Goal: Information Seeking & Learning: Learn about a topic

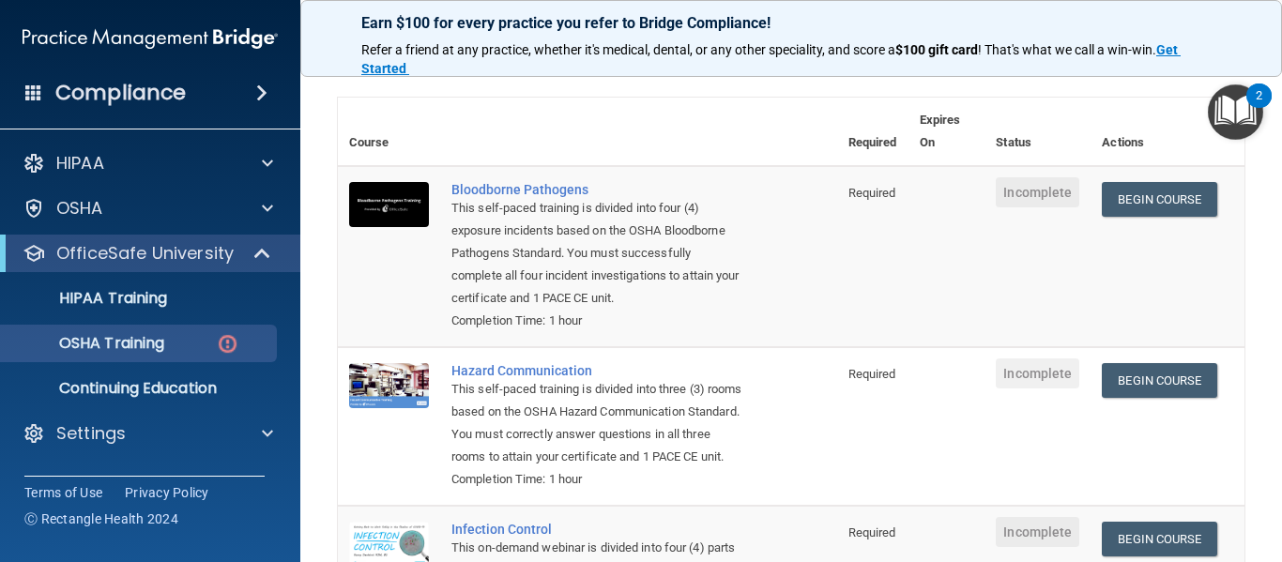
scroll to position [113, 0]
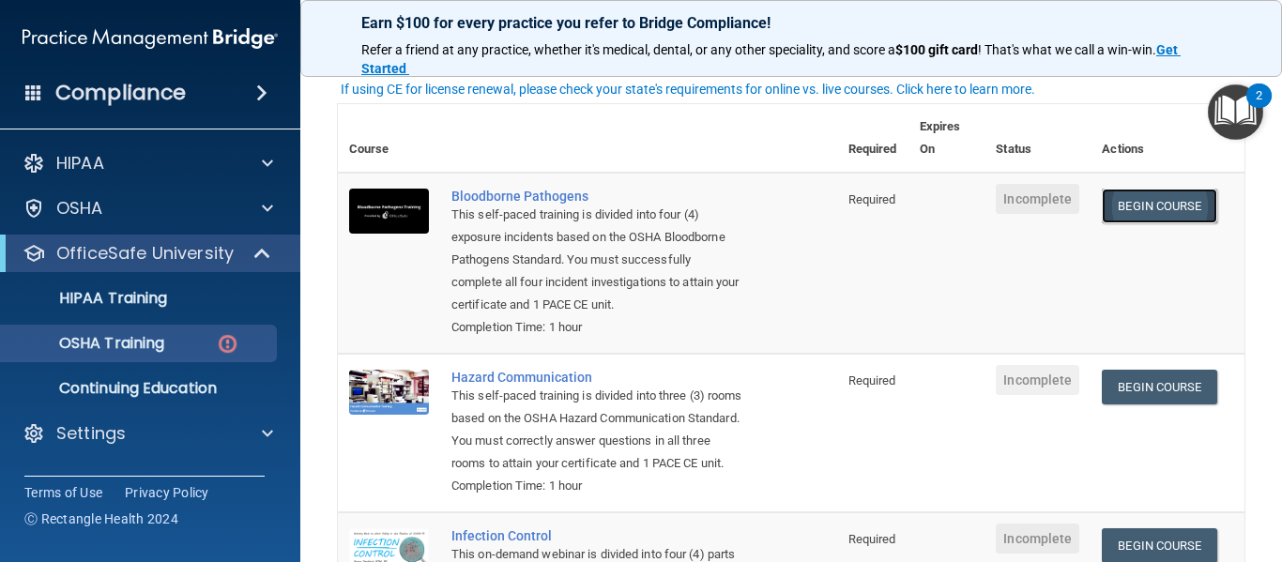
click at [1210, 202] on link "Begin Course" at bounding box center [1158, 206] width 114 height 35
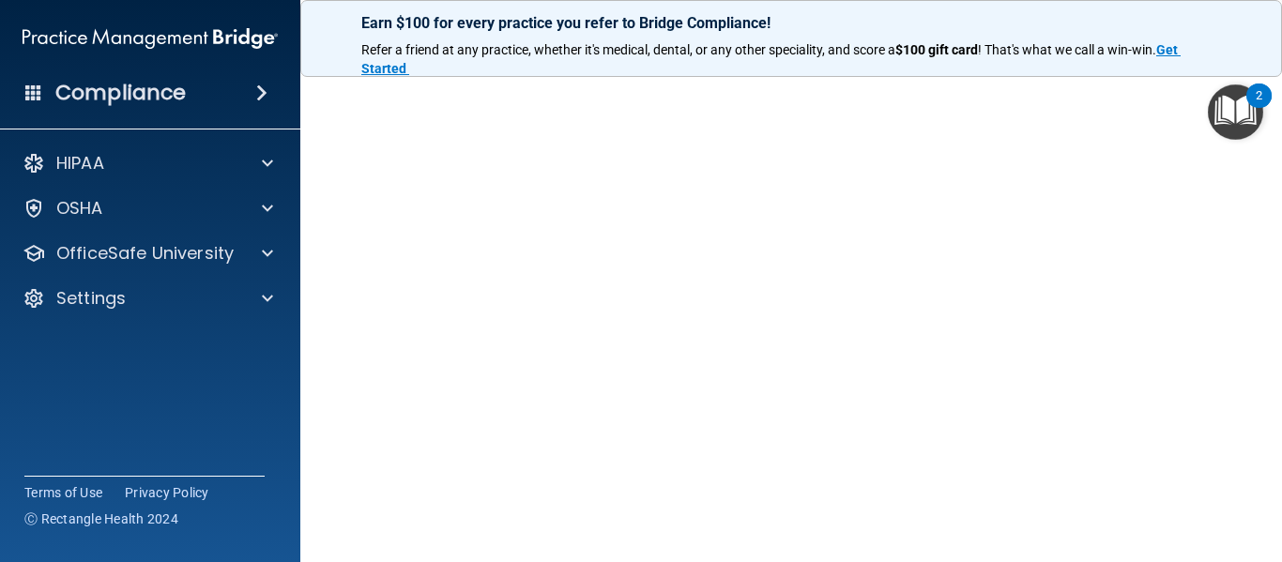
scroll to position [104, 0]
click at [1207, 88] on img "Open Resource Center, 2 new notifications" at bounding box center [1234, 111] width 55 height 55
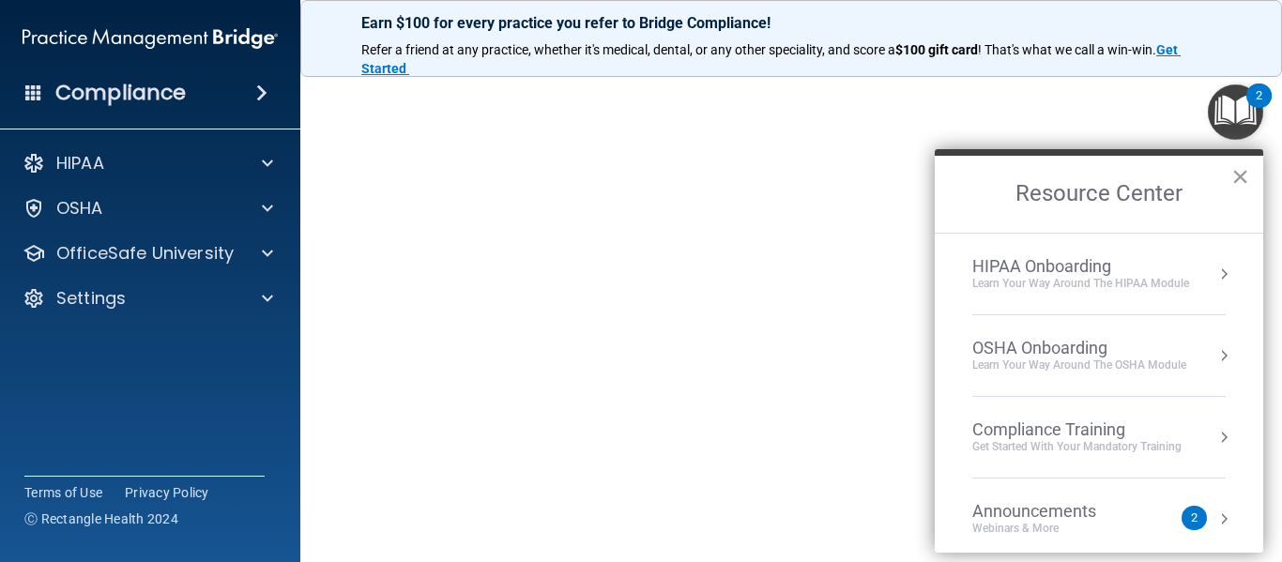
click at [1240, 176] on button "×" at bounding box center [1240, 176] width 18 height 30
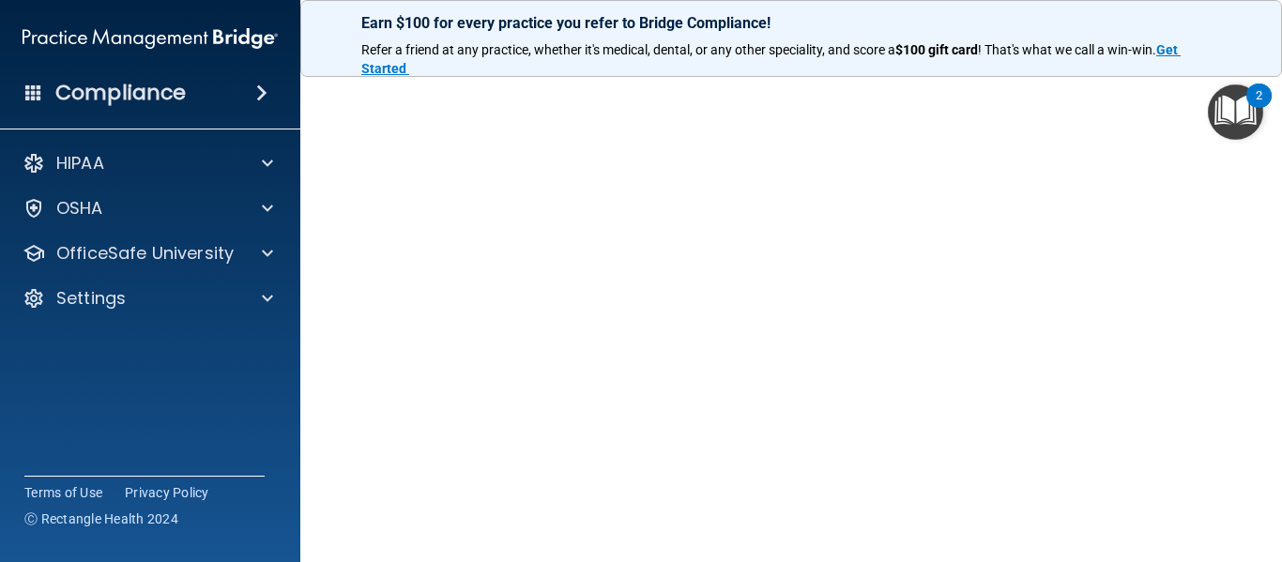
click at [1207, 99] on img "Open Resource Center, 2 new notifications" at bounding box center [1234, 111] width 55 height 55
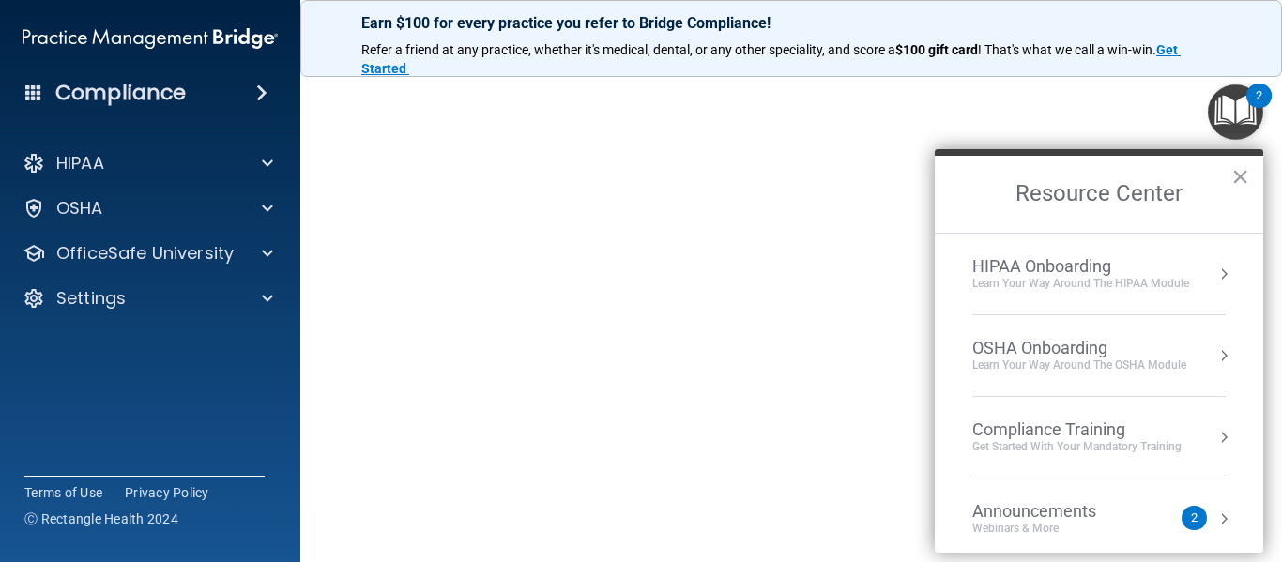
click at [1207, 99] on img "Open Resource Center, 2 new notifications" at bounding box center [1234, 111] width 55 height 55
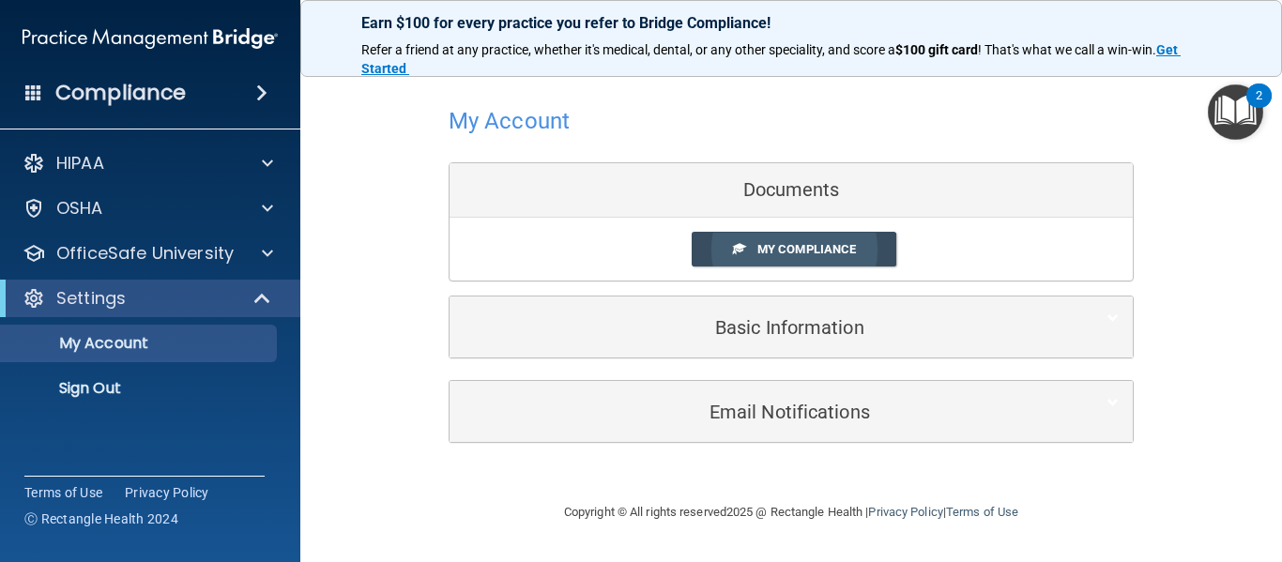
click at [827, 247] on span "My Compliance" at bounding box center [806, 249] width 99 height 14
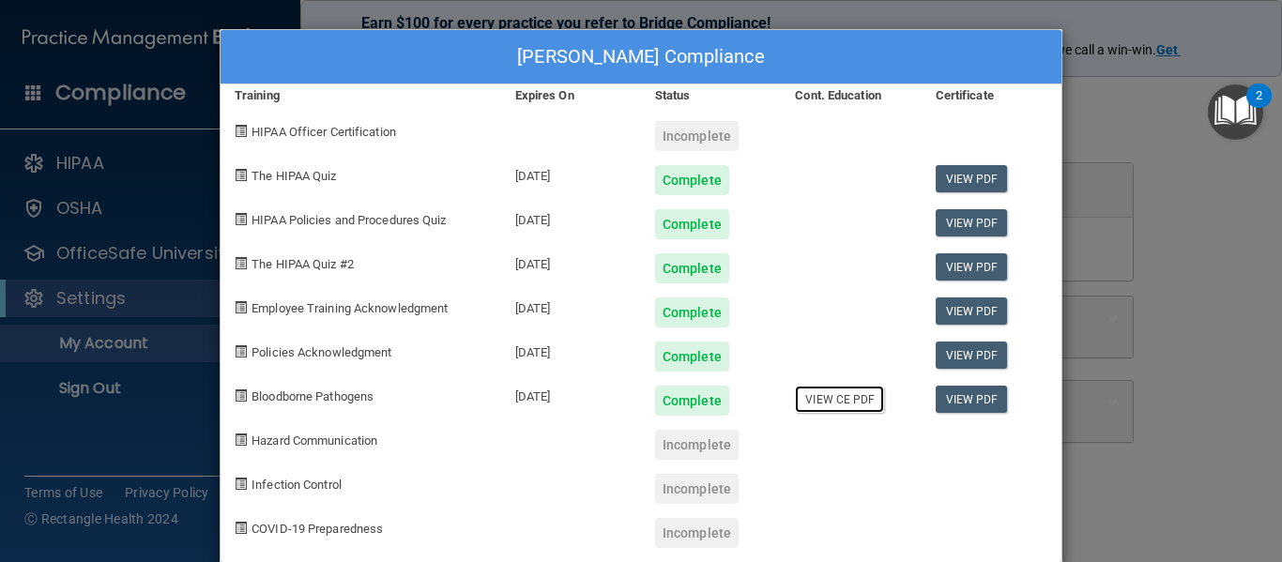
click at [854, 403] on link "View CE PDF" at bounding box center [839, 399] width 89 height 27
click at [1200, 217] on div "Maria Zarraga's Compliance Training Expires On Status Cont. Education Certifica…" at bounding box center [641, 281] width 1282 height 562
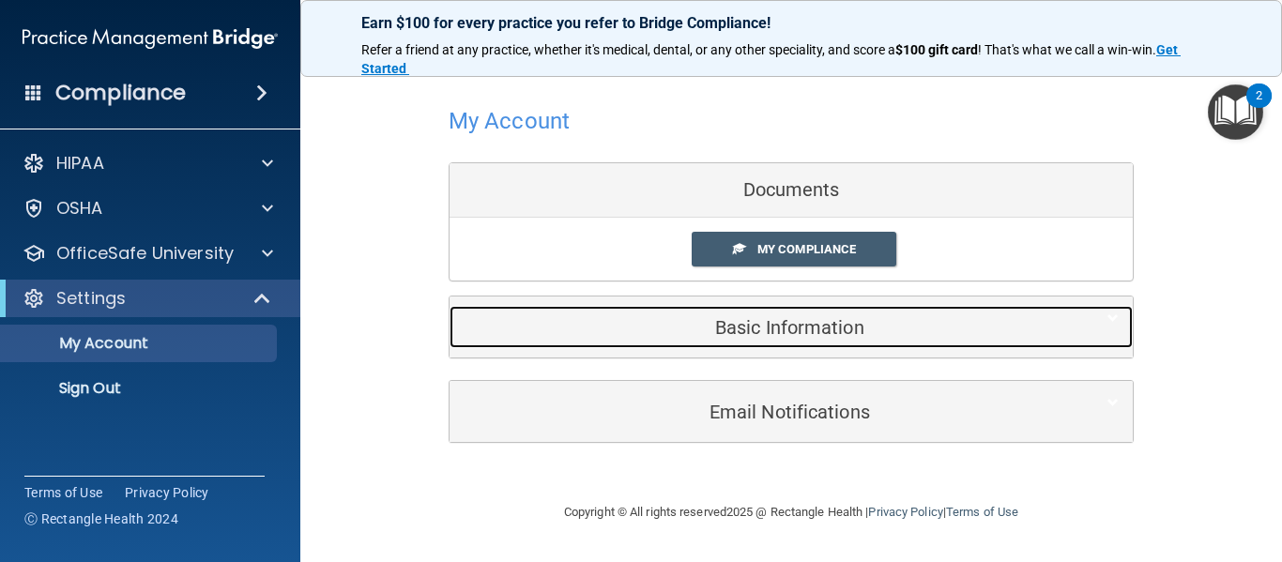
click at [835, 338] on h5 "Basic Information" at bounding box center [762, 327] width 598 height 21
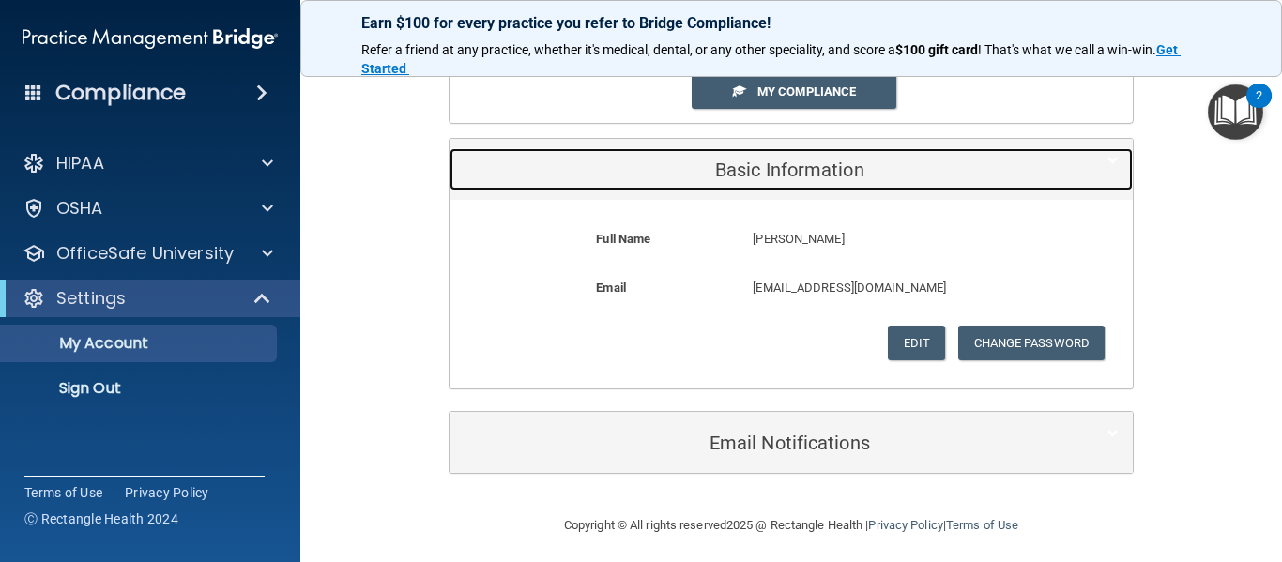
scroll to position [166, 0]
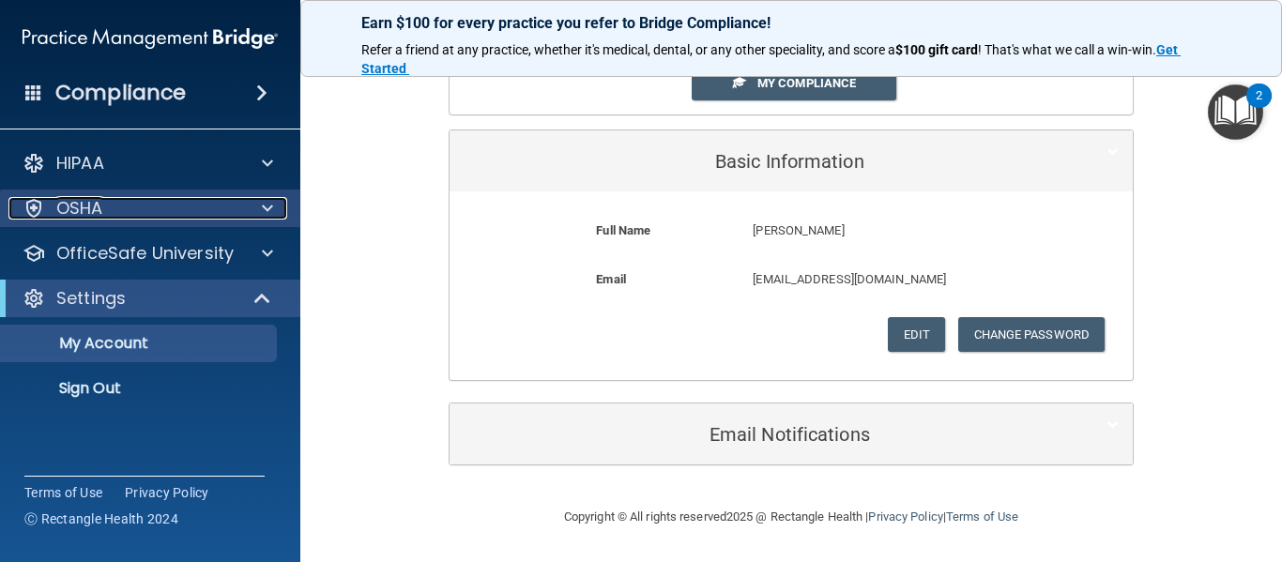
click at [175, 217] on div "OSHA" at bounding box center [124, 208] width 233 height 23
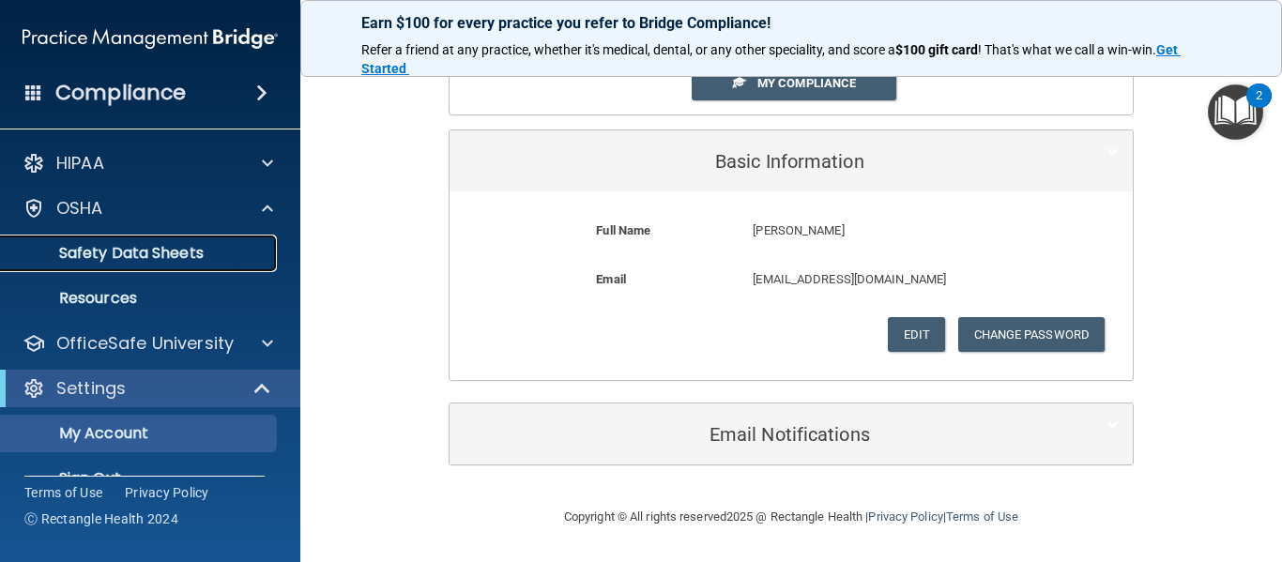
click at [242, 252] on p "Safety Data Sheets" at bounding box center [140, 253] width 256 height 19
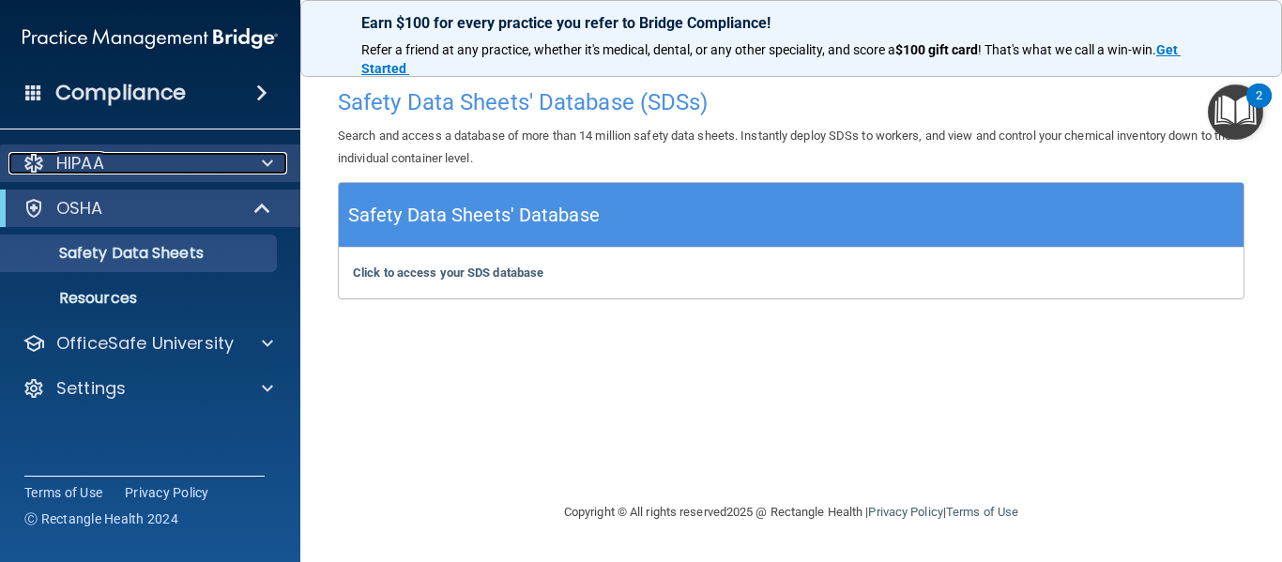
click at [241, 170] on div at bounding box center [264, 163] width 47 height 23
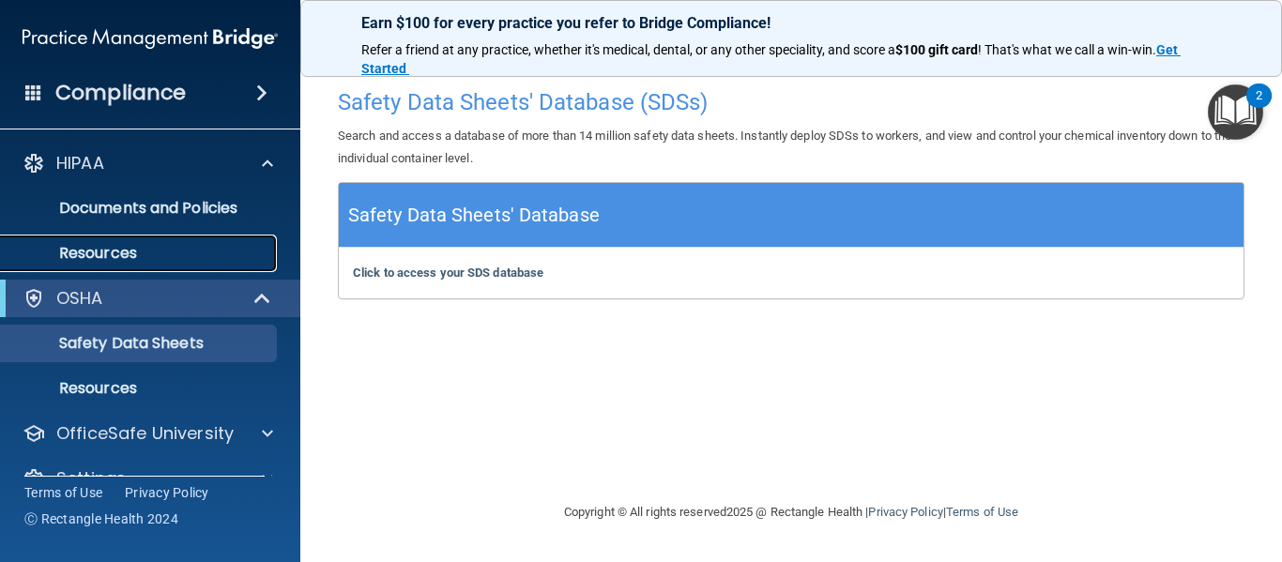
click at [155, 245] on p "Resources" at bounding box center [140, 253] width 256 height 19
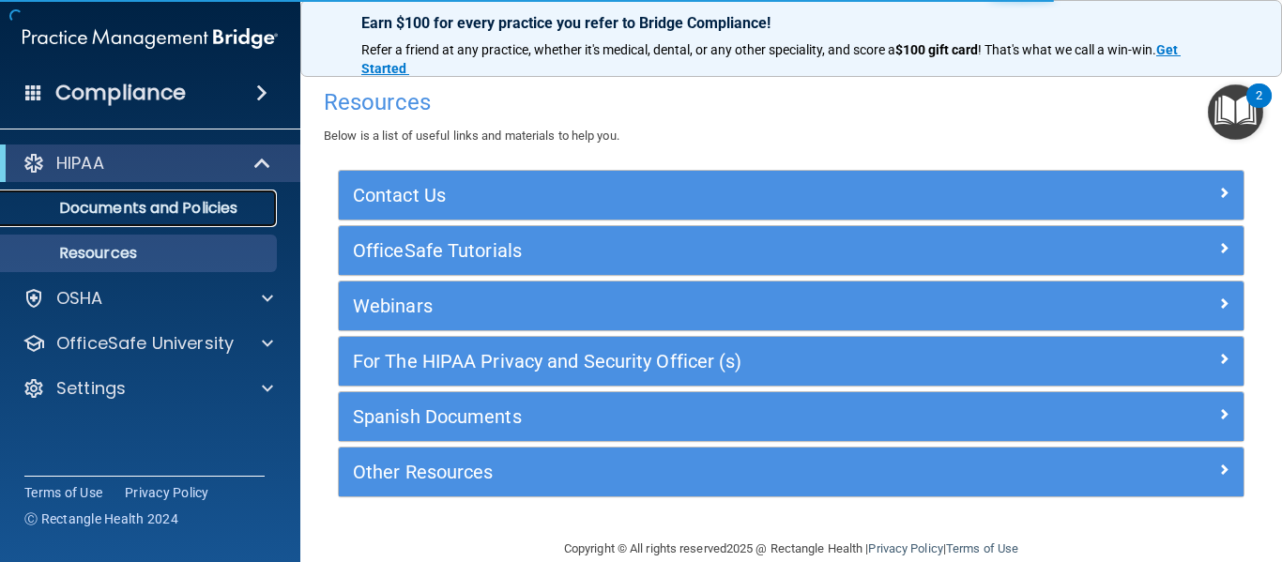
click at [237, 192] on link "Documents and Policies" at bounding box center [129, 209] width 296 height 38
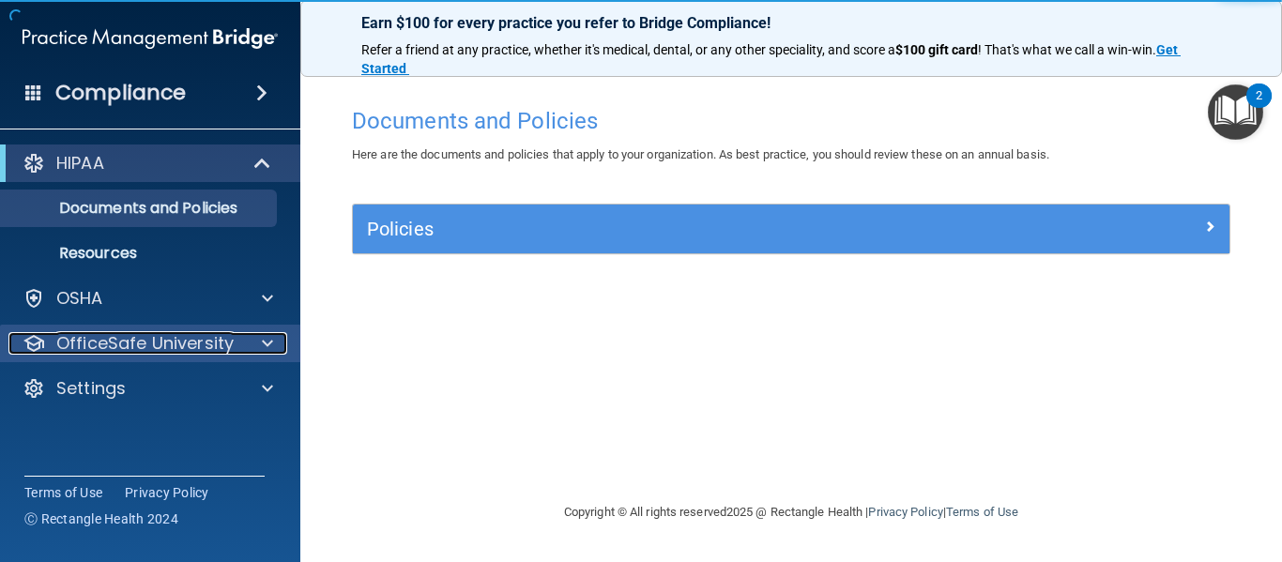
click at [150, 349] on p "OfficeSafe University" at bounding box center [144, 343] width 177 height 23
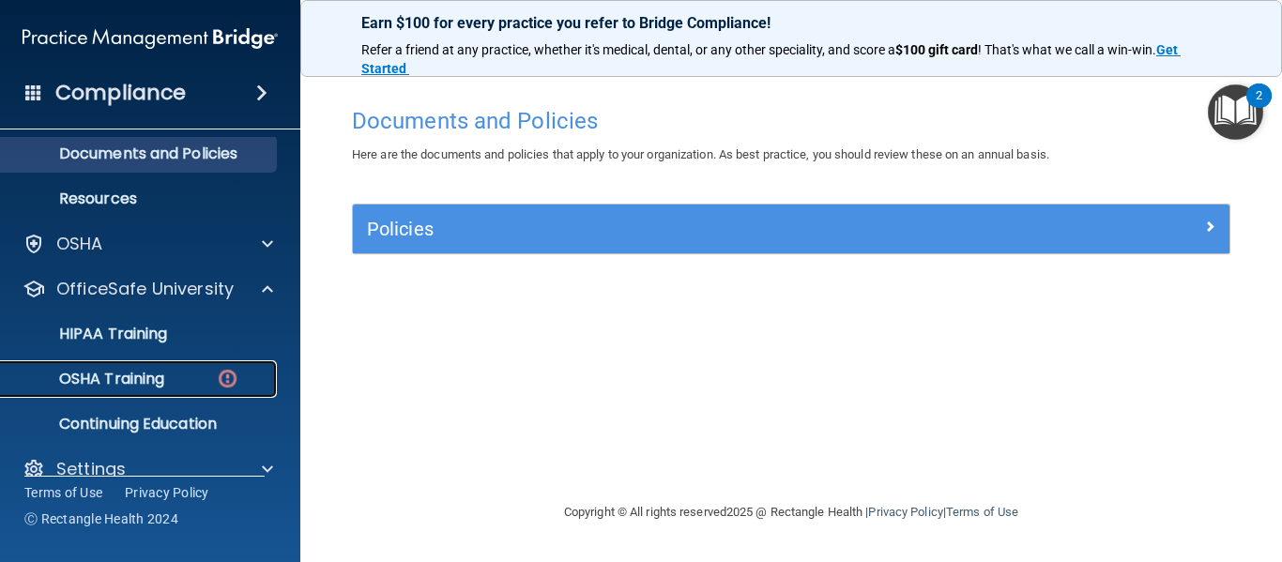
click at [167, 384] on div "OSHA Training" at bounding box center [140, 379] width 256 height 19
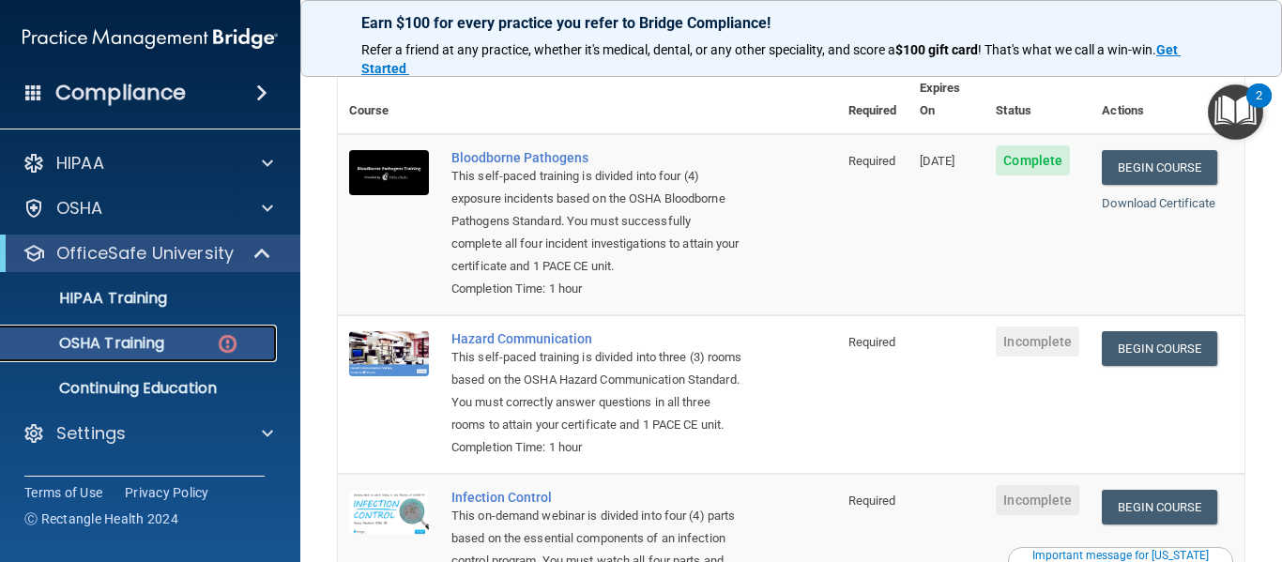
scroll to position [149, 0]
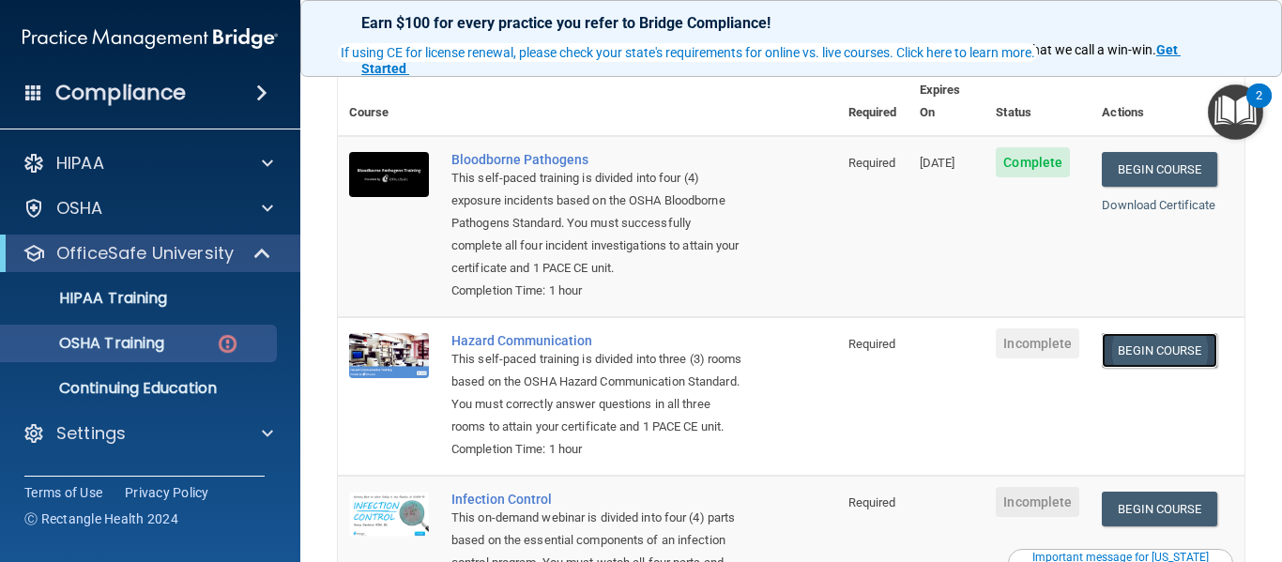
click at [1192, 333] on link "Begin Course" at bounding box center [1158, 350] width 114 height 35
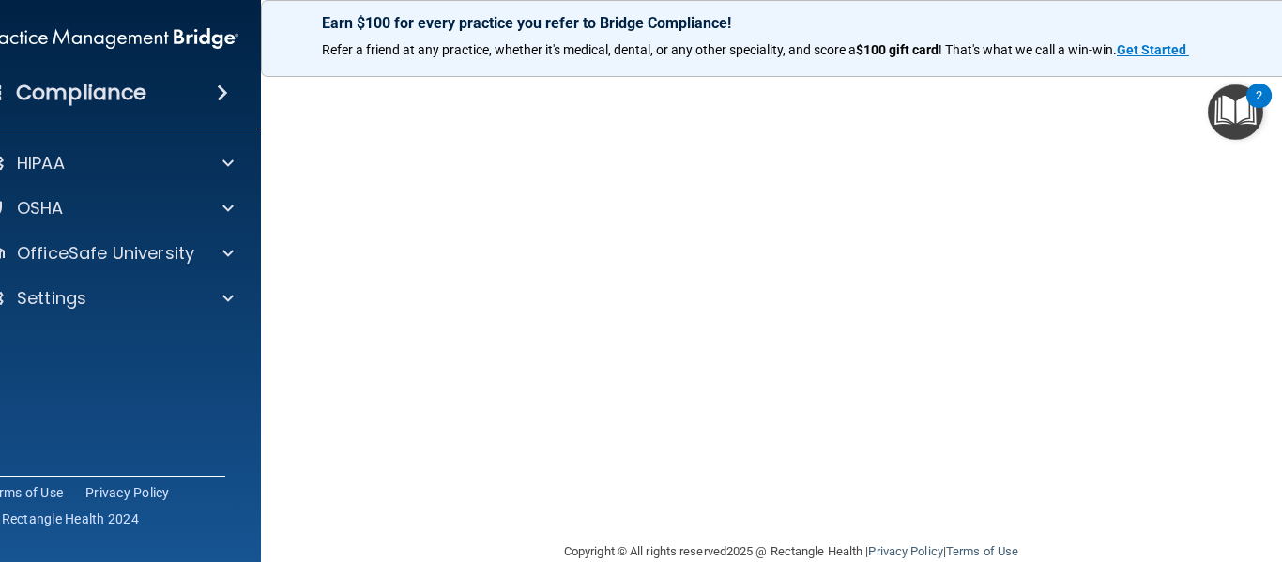
scroll to position [118, 0]
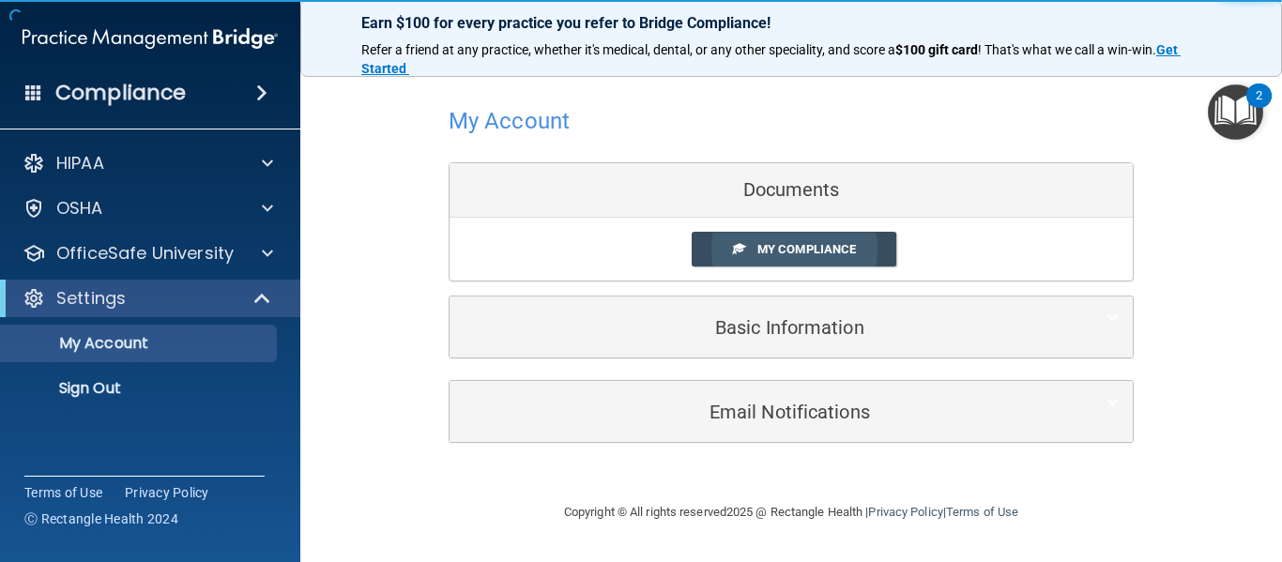
click at [861, 254] on link "My Compliance" at bounding box center [793, 249] width 205 height 35
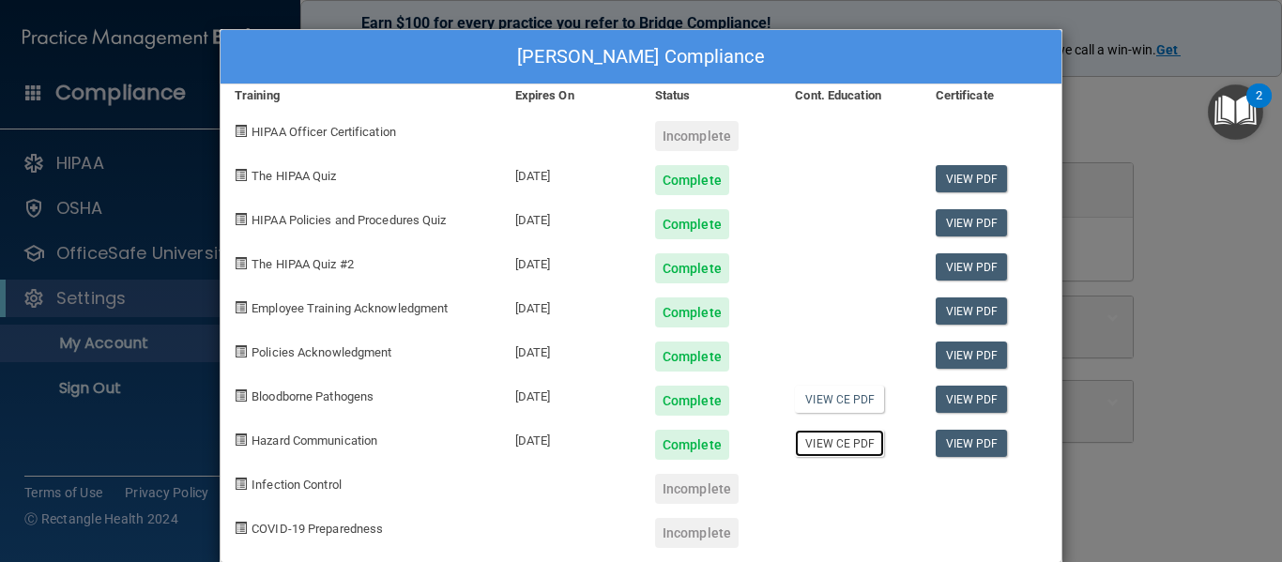
click at [853, 440] on link "View CE PDF" at bounding box center [839, 443] width 89 height 27
click at [1123, 83] on div "Maria Zarraga's Compliance Training Expires On Status Cont. Education Certifica…" at bounding box center [641, 281] width 1282 height 562
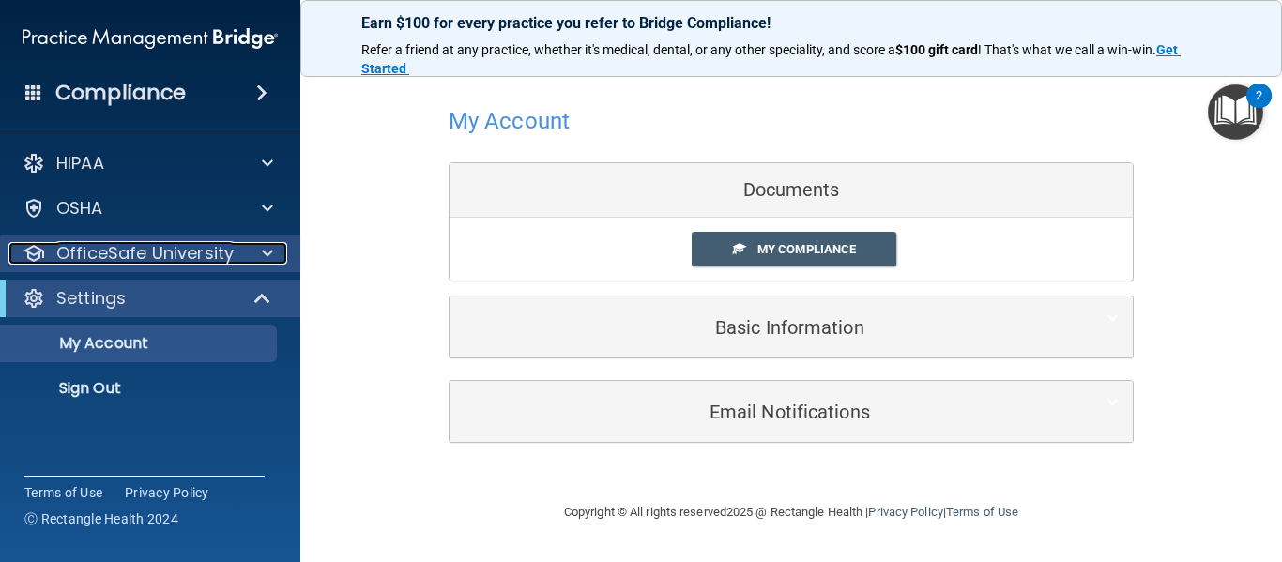
click at [182, 251] on p "OfficeSafe University" at bounding box center [144, 253] width 177 height 23
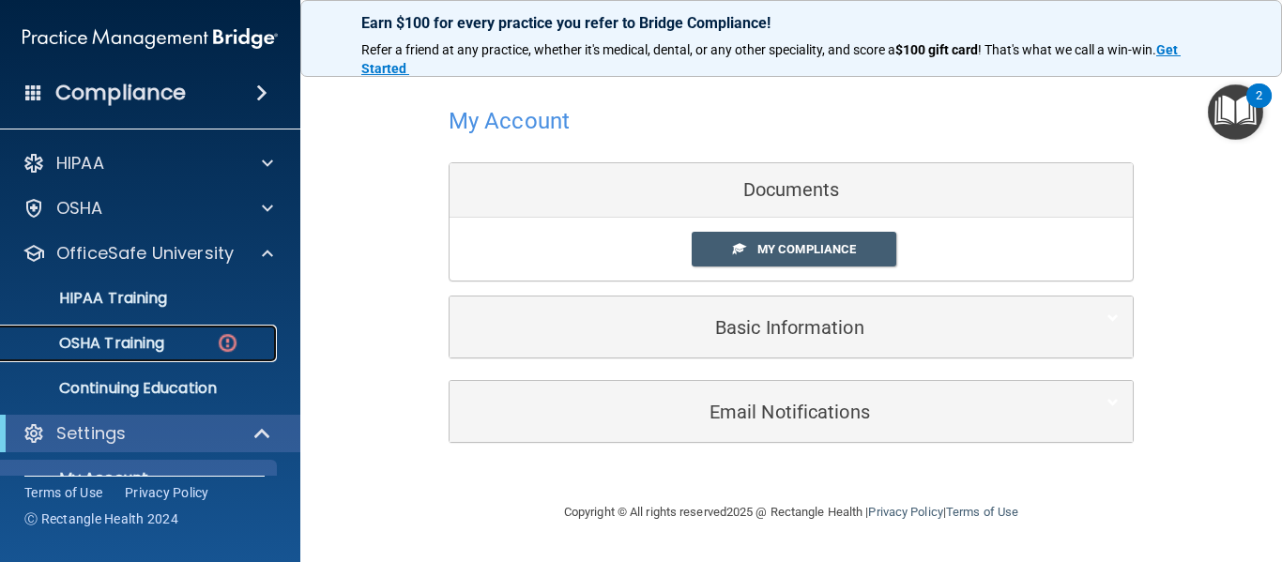
click at [150, 346] on p "OSHA Training" at bounding box center [88, 343] width 152 height 19
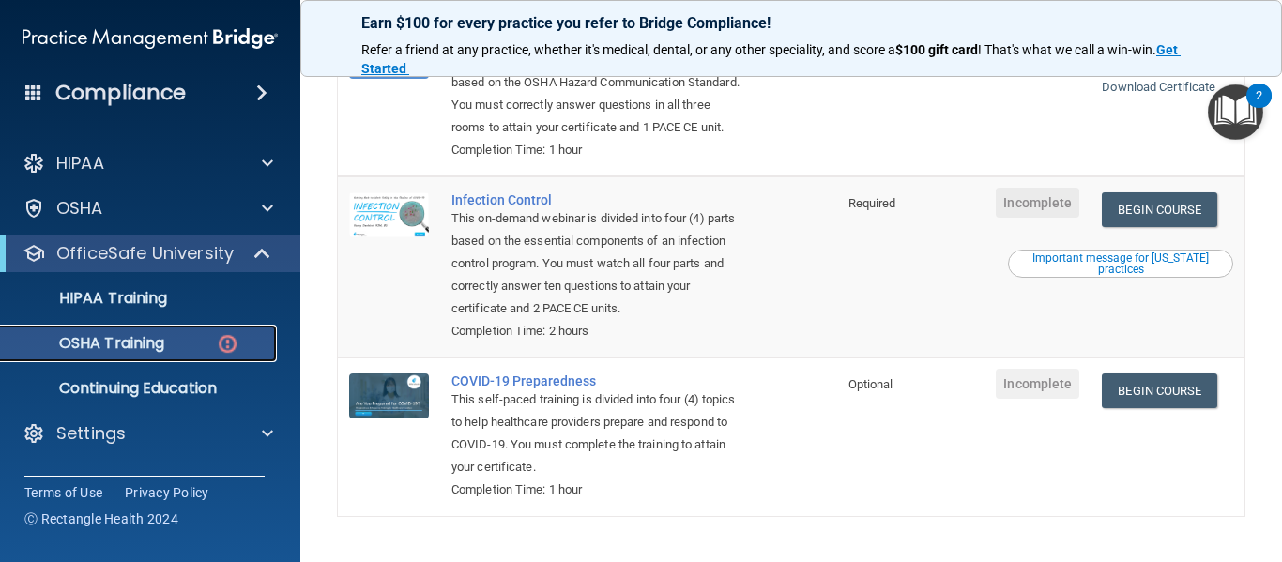
scroll to position [456, 0]
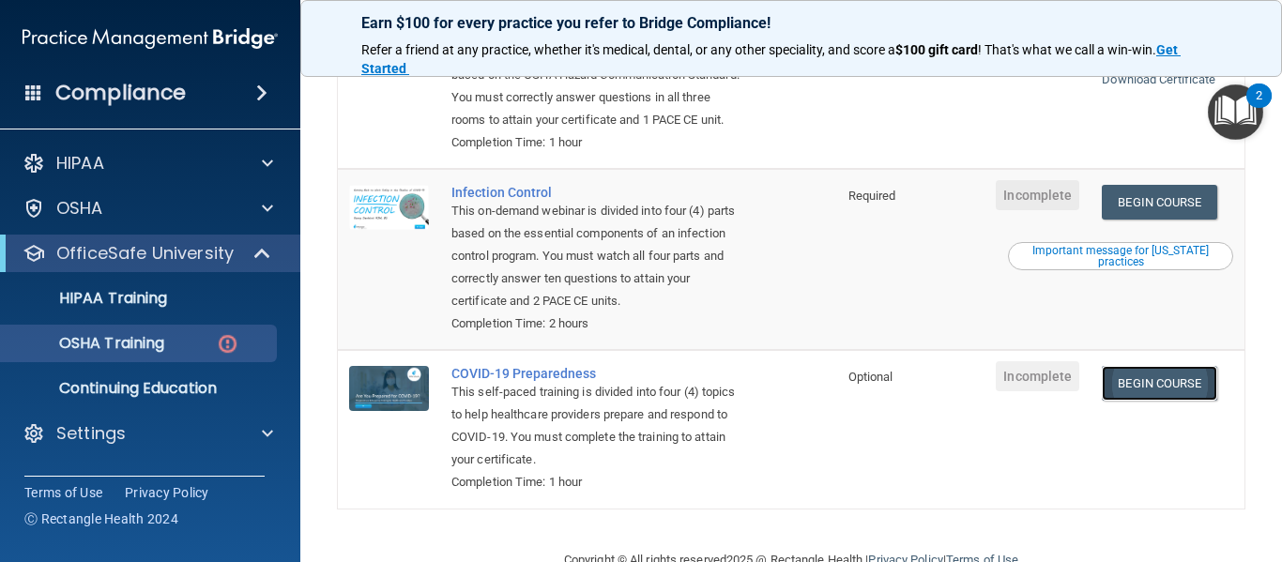
click at [1171, 387] on link "Begin Course" at bounding box center [1158, 383] width 114 height 35
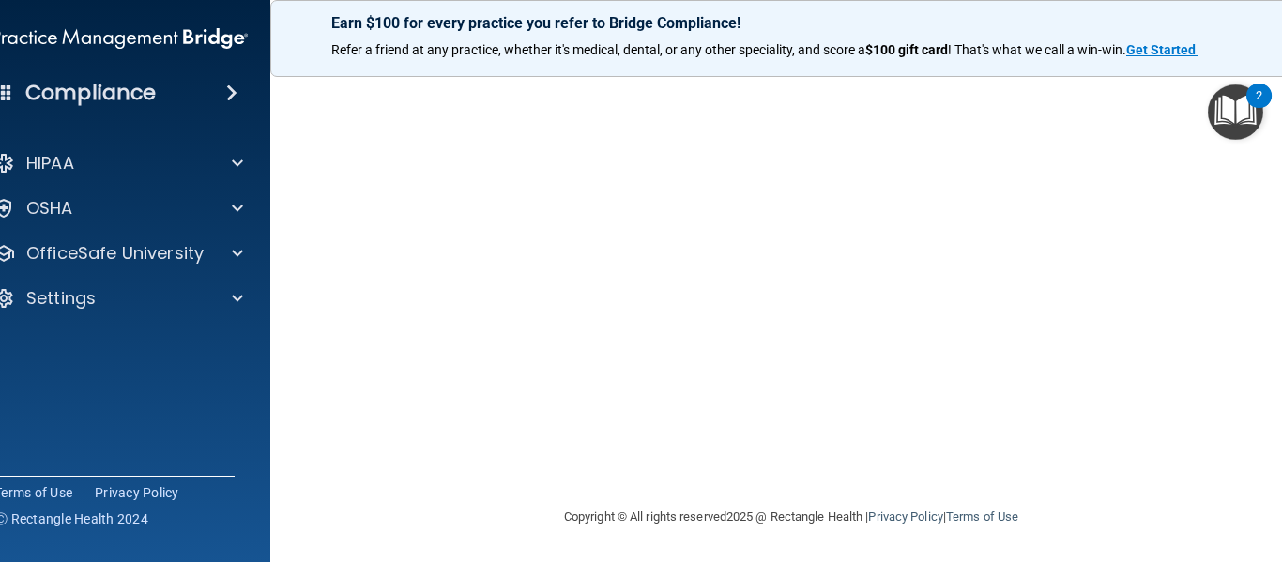
scroll to position [96, 0]
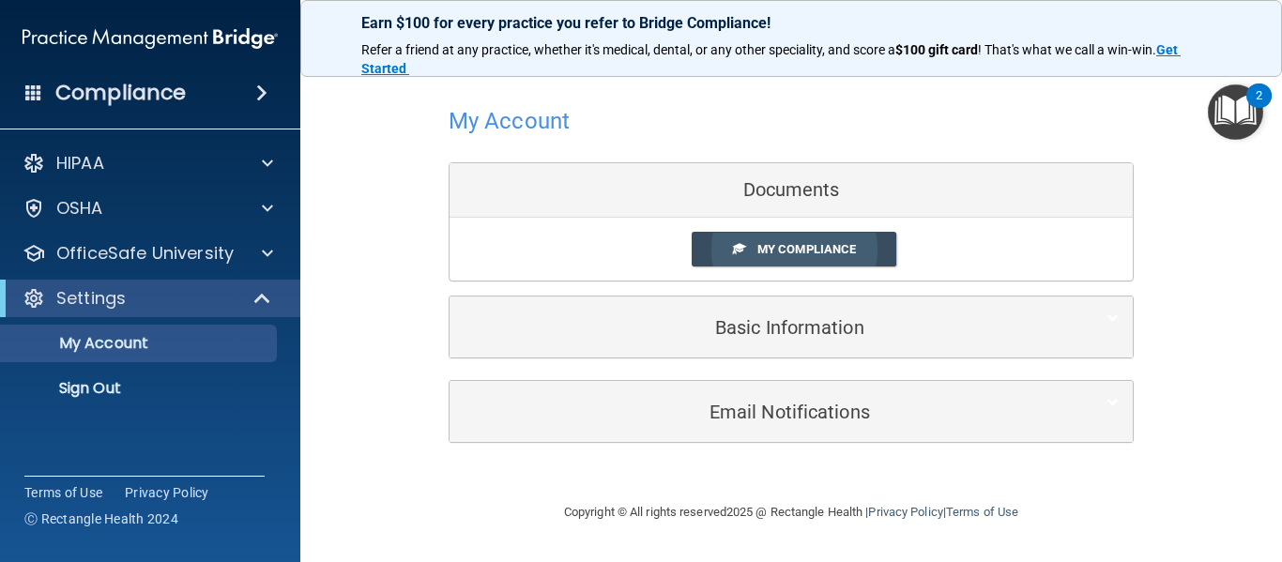
click at [769, 251] on span "My Compliance" at bounding box center [806, 249] width 99 height 14
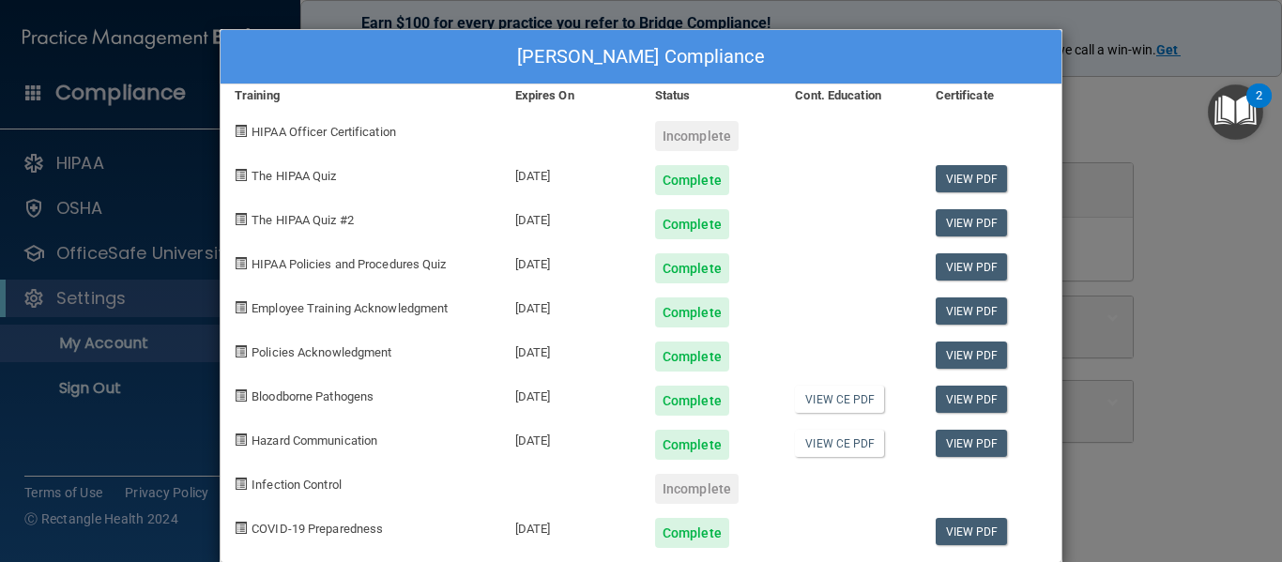
scroll to position [30, 0]
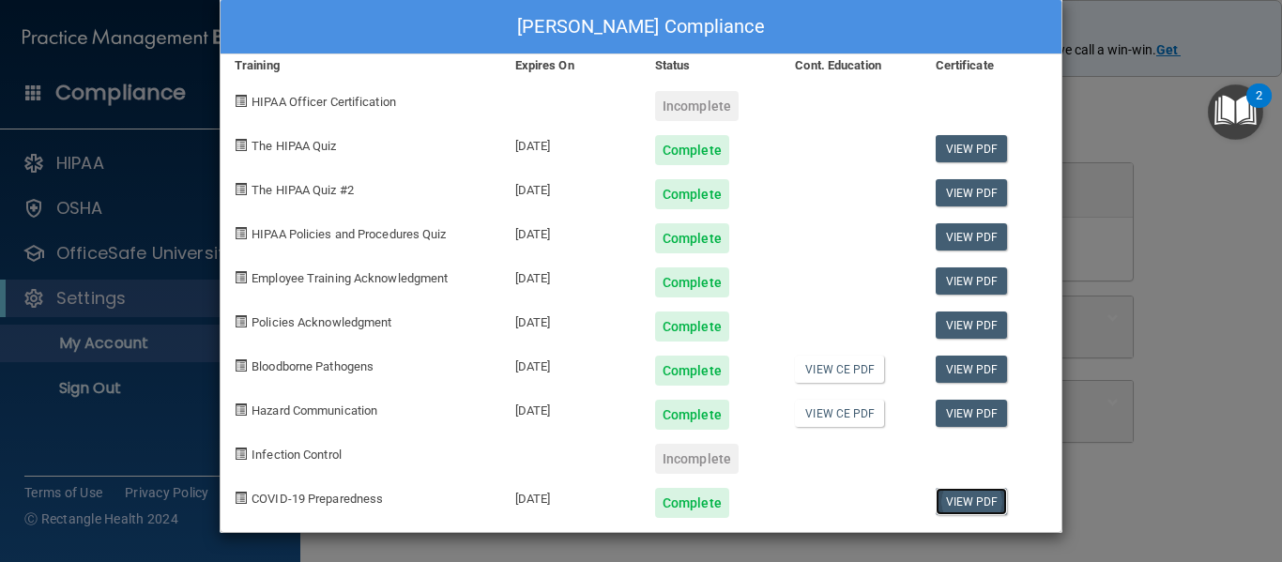
click at [972, 505] on link "View PDF" at bounding box center [971, 501] width 72 height 27
click at [0, 175] on div "[PERSON_NAME] Compliance Training Expires On Status Cont. Education Certificate…" at bounding box center [641, 281] width 1282 height 562
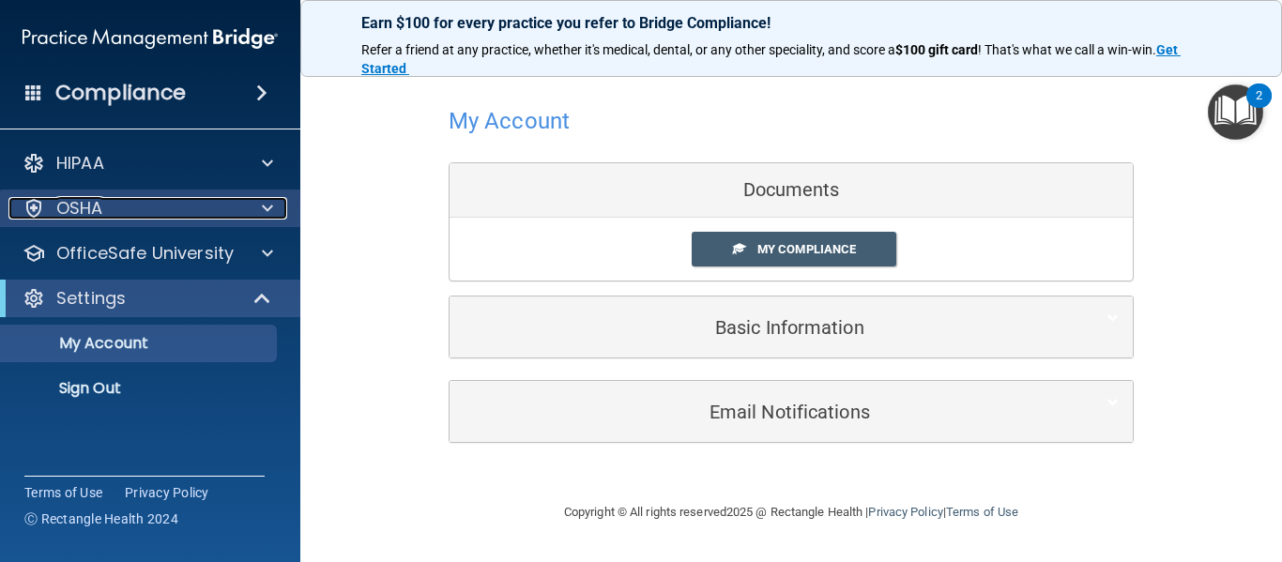
click at [111, 219] on div "OSHA" at bounding box center [124, 208] width 233 height 23
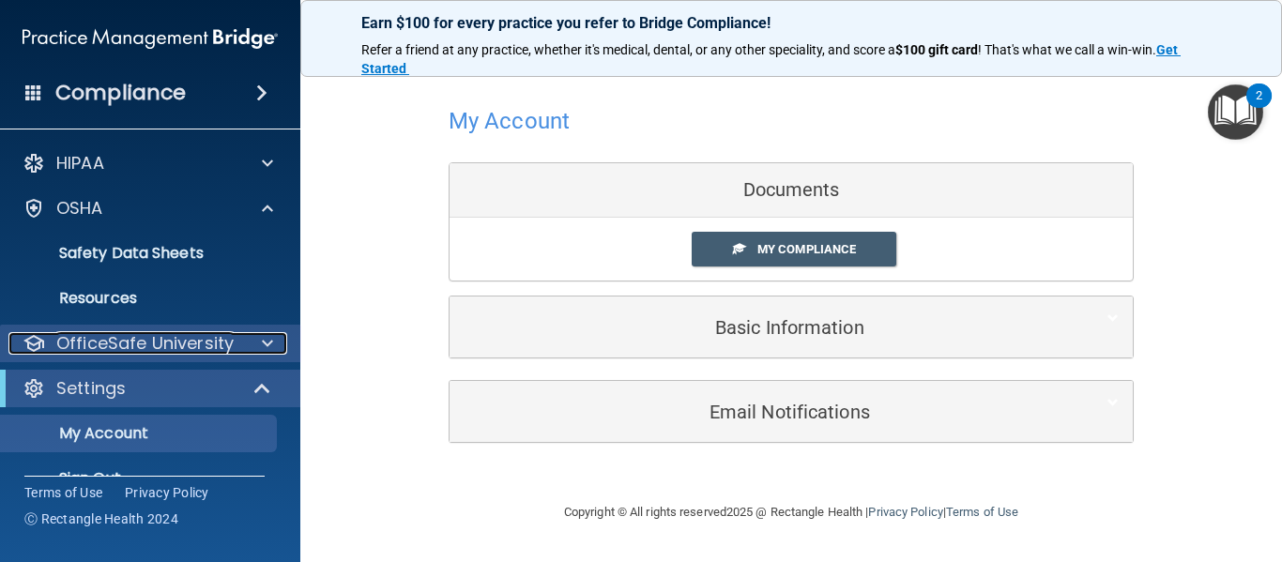
click at [102, 339] on p "OfficeSafe University" at bounding box center [144, 343] width 177 height 23
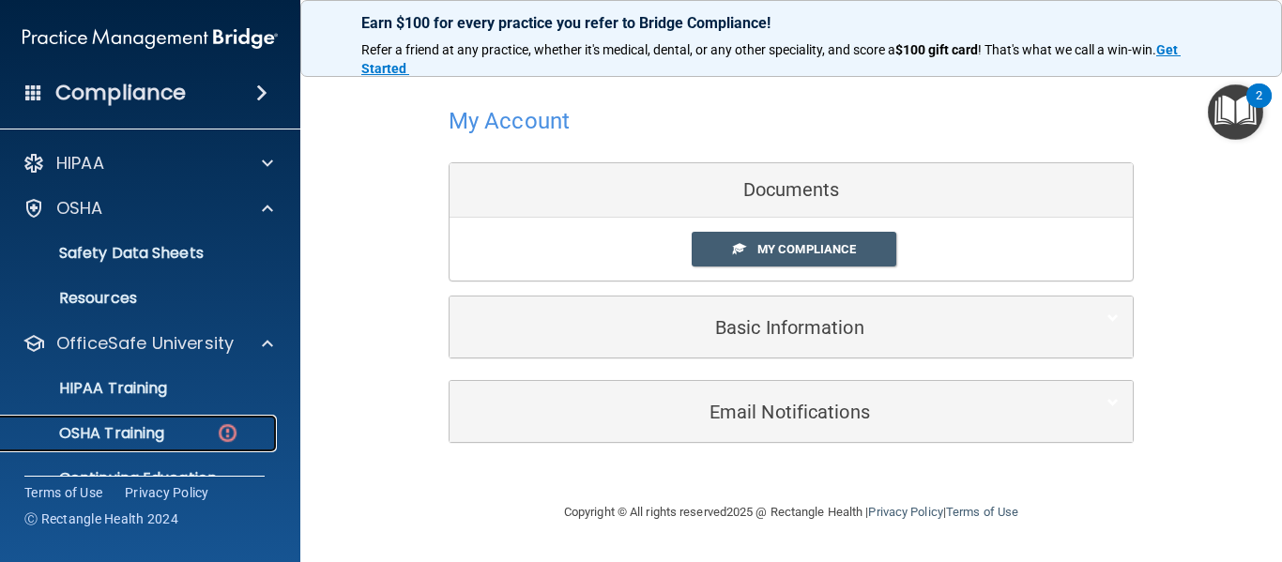
click at [102, 426] on p "OSHA Training" at bounding box center [88, 433] width 152 height 19
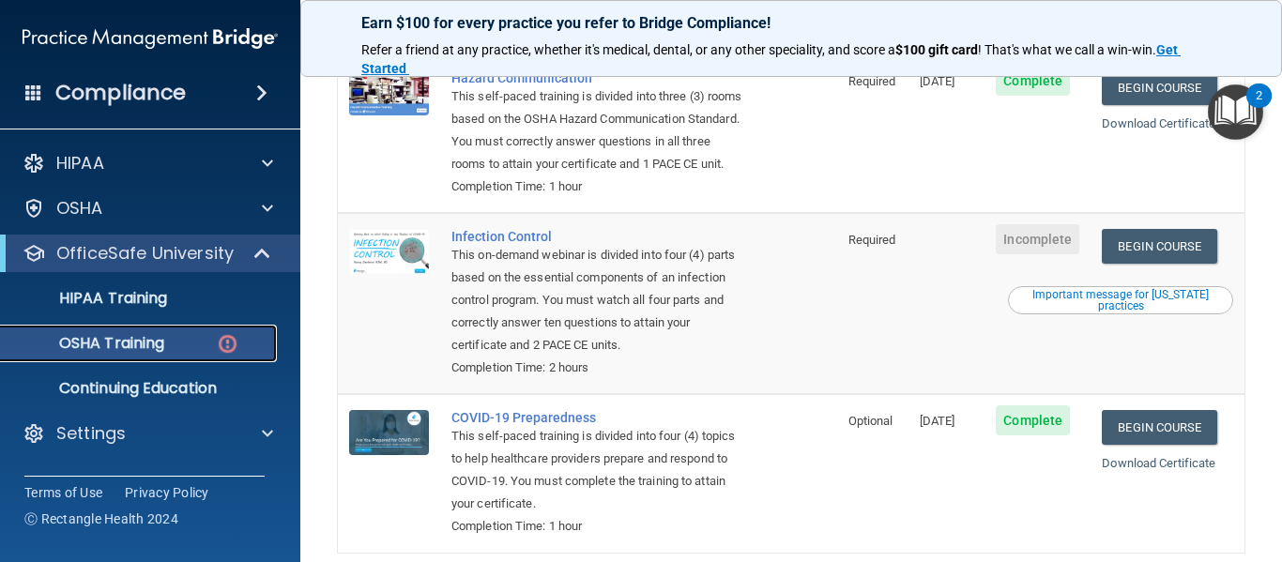
scroll to position [499, 0]
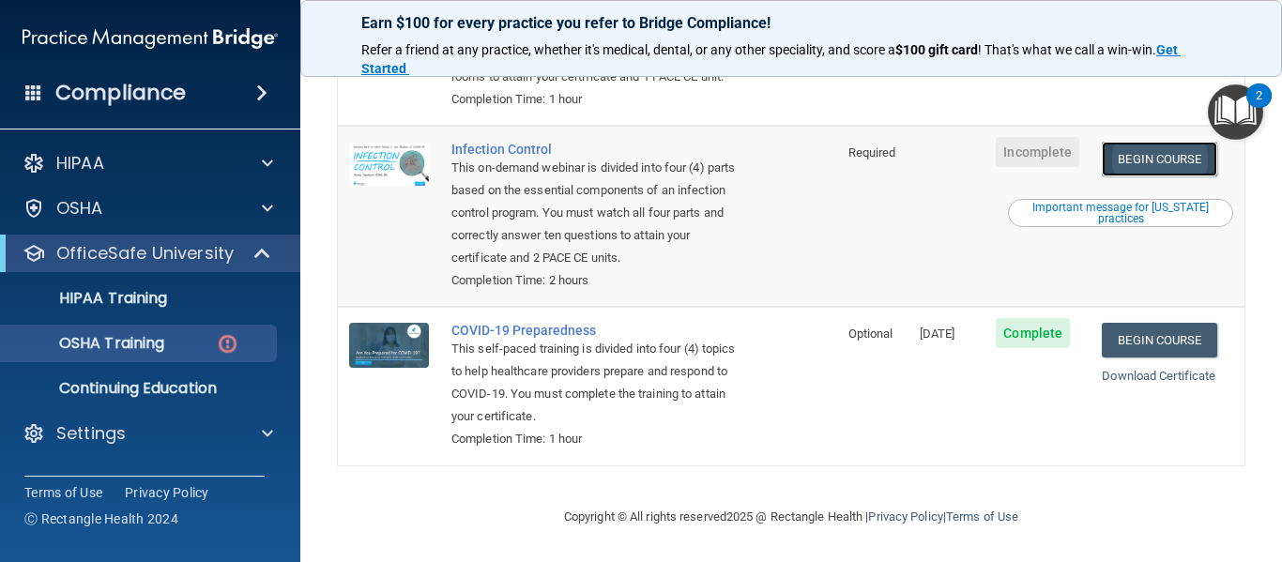
click at [1191, 167] on link "Begin Course" at bounding box center [1158, 159] width 114 height 35
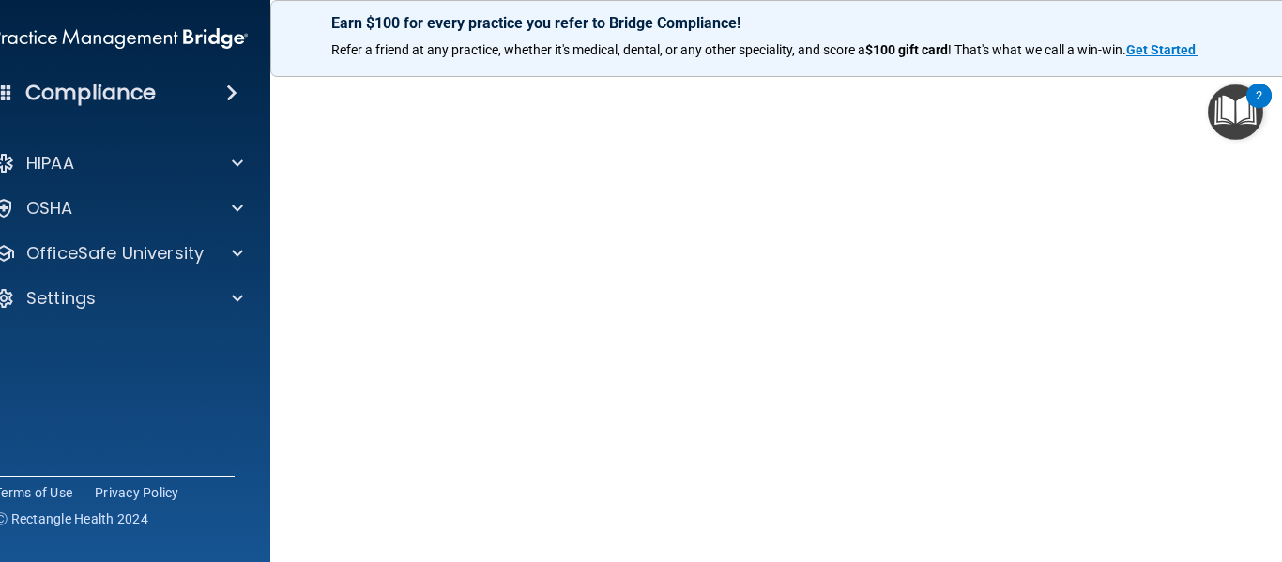
scroll to position [140, 0]
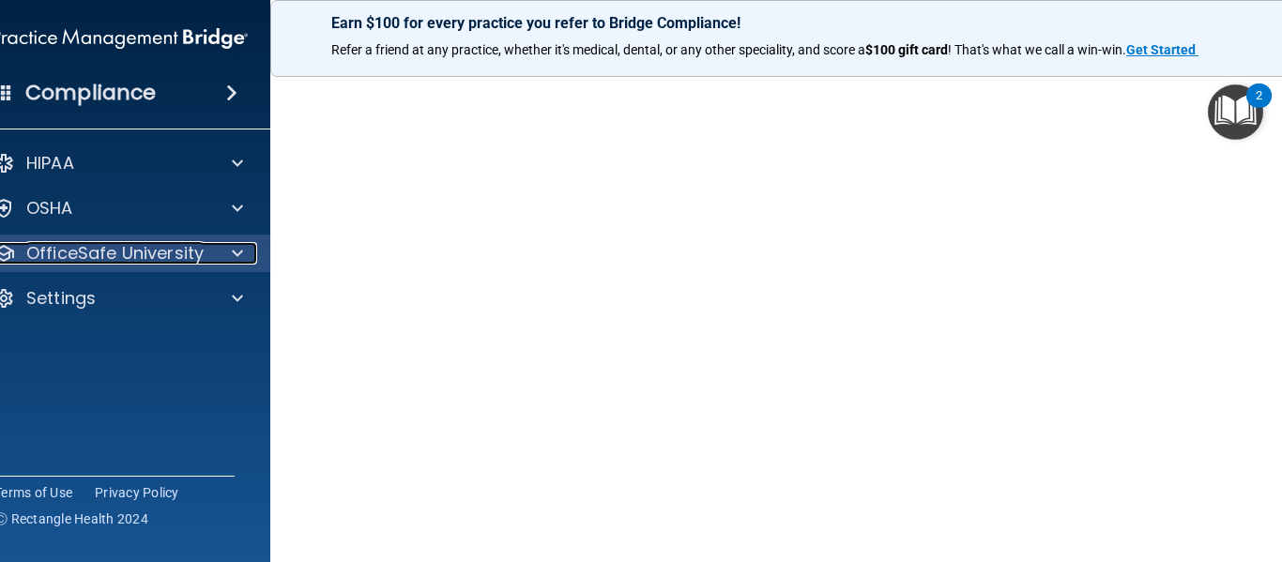
click at [157, 261] on p "OfficeSafe University" at bounding box center [114, 253] width 177 height 23
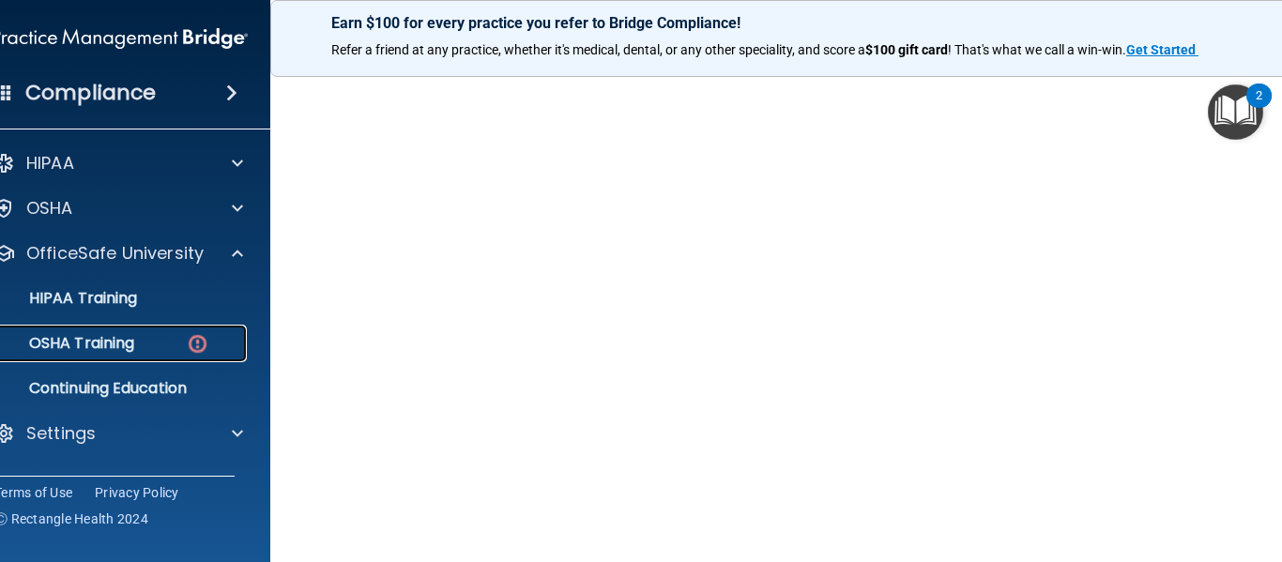
click at [182, 343] on div "OSHA Training" at bounding box center [110, 343] width 256 height 19
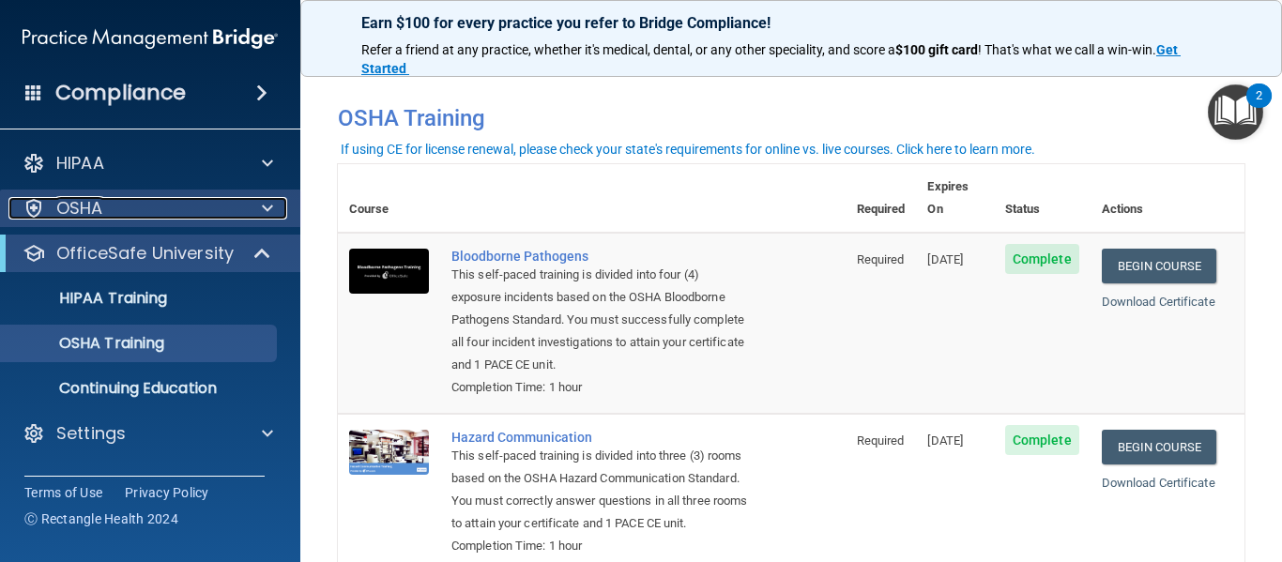
click at [196, 206] on div "OSHA" at bounding box center [124, 208] width 233 height 23
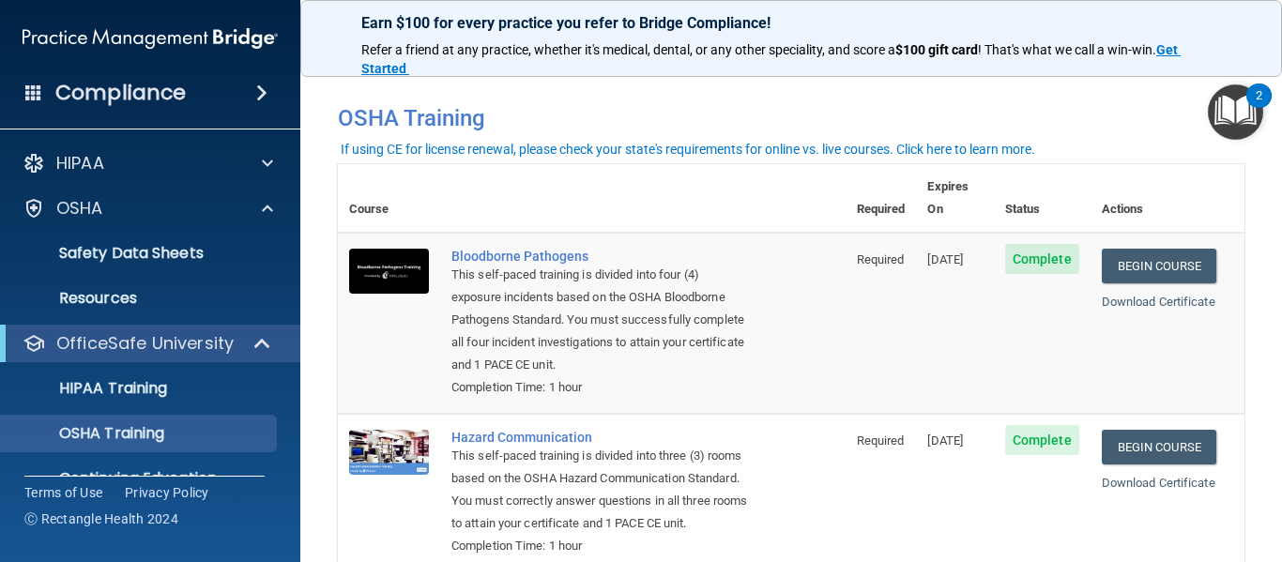
click at [223, 96] on div "Compliance" at bounding box center [150, 92] width 300 height 41
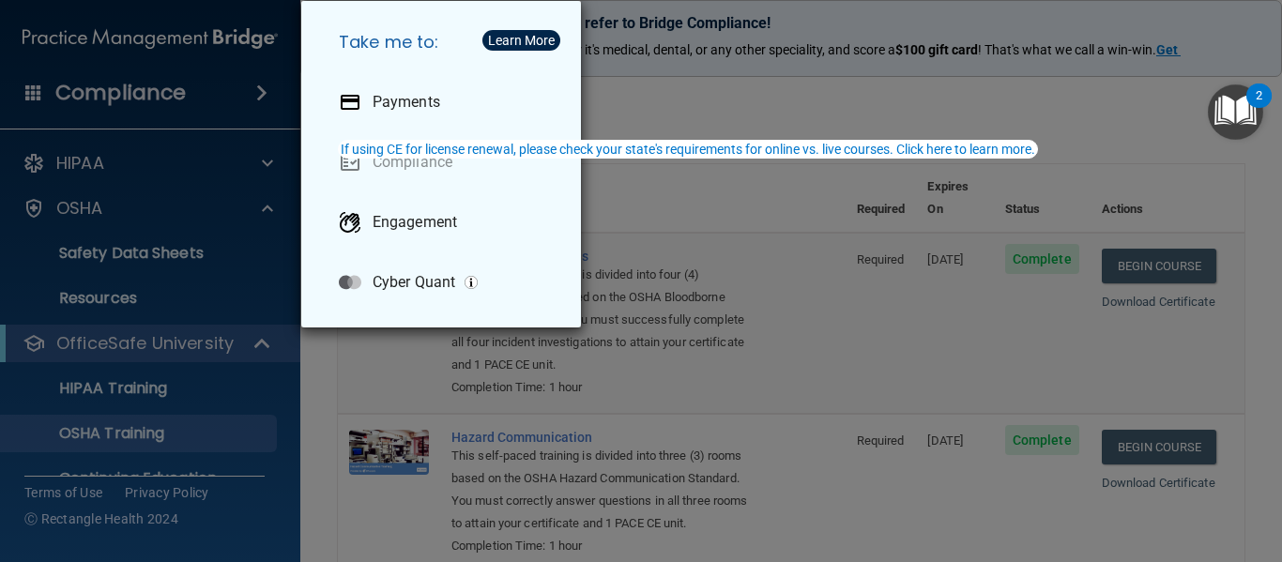
click at [181, 98] on div "Take me to: Payments Compliance Engagement Cyber Quant" at bounding box center [641, 281] width 1282 height 562
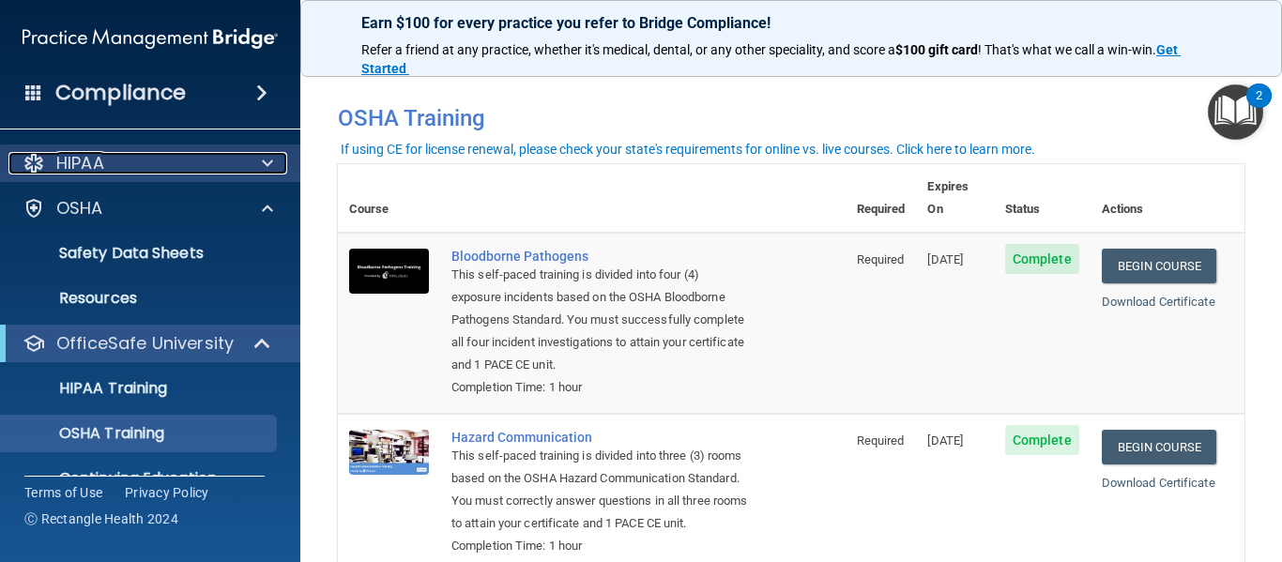
click at [106, 168] on div "HIPAA" at bounding box center [124, 163] width 233 height 23
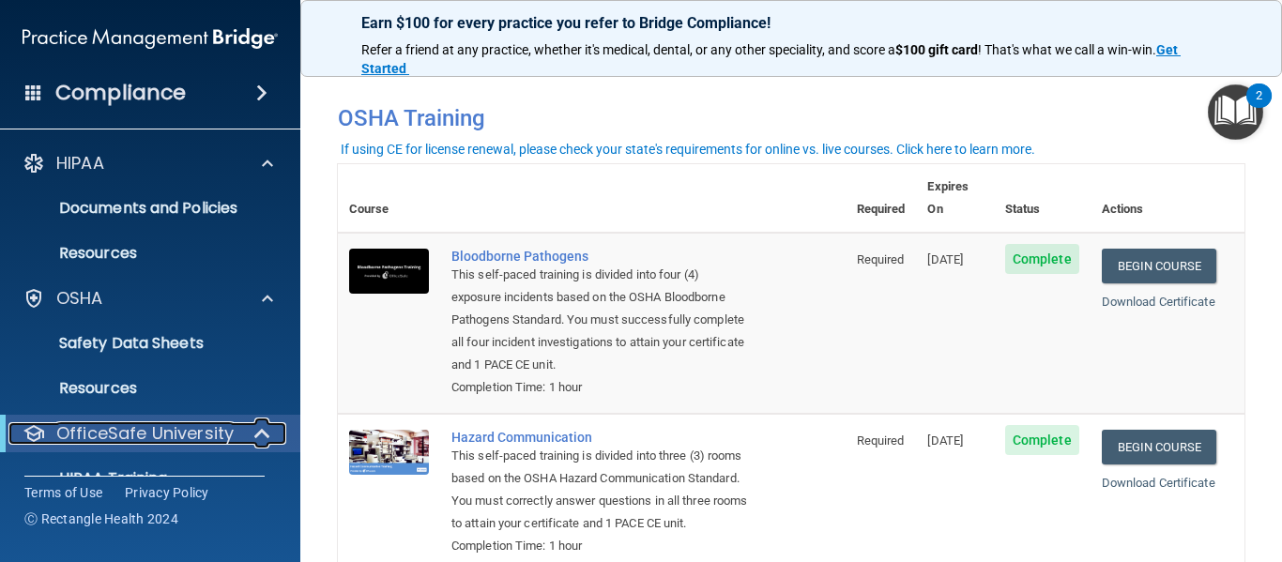
click at [159, 439] on p "OfficeSafe University" at bounding box center [144, 433] width 177 height 23
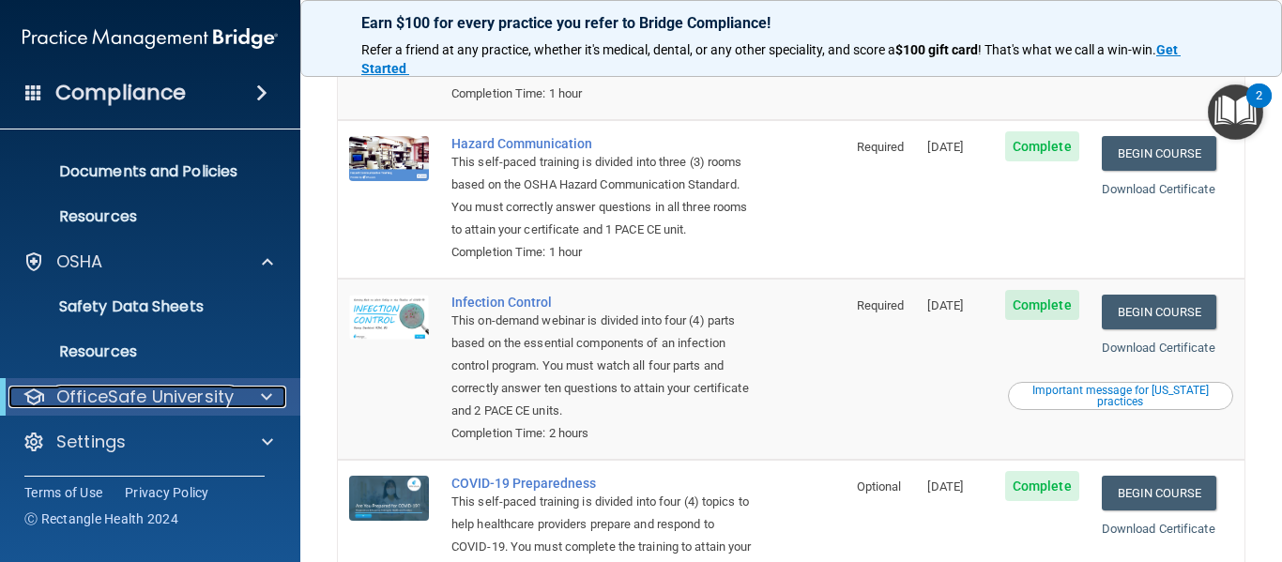
scroll to position [320, 0]
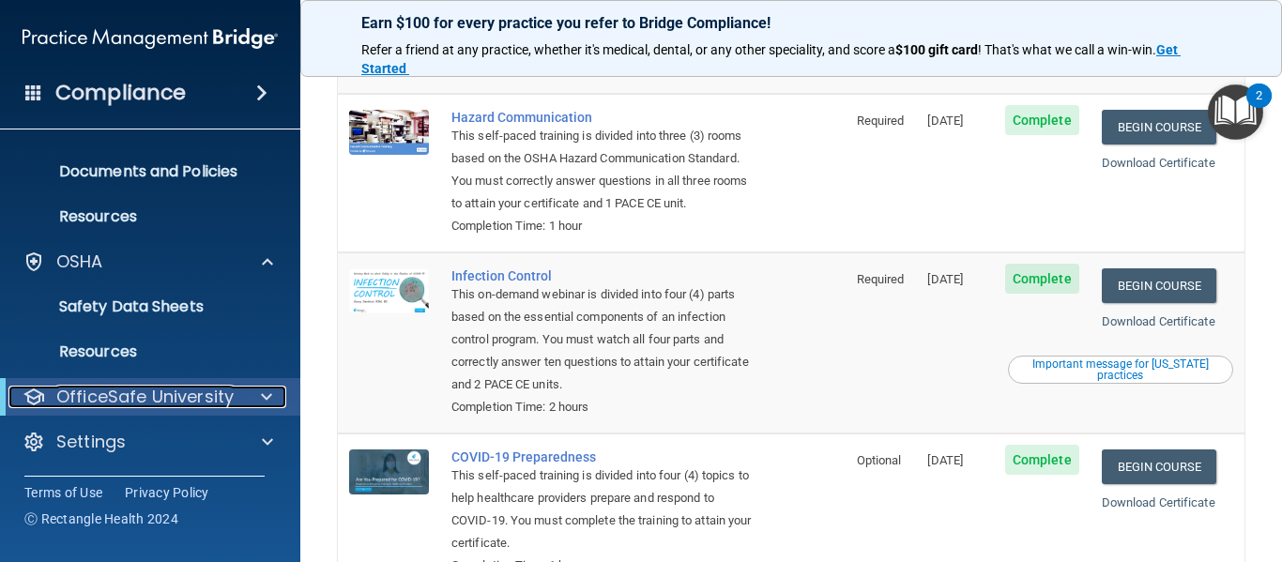
click at [269, 401] on span at bounding box center [266, 397] width 11 height 23
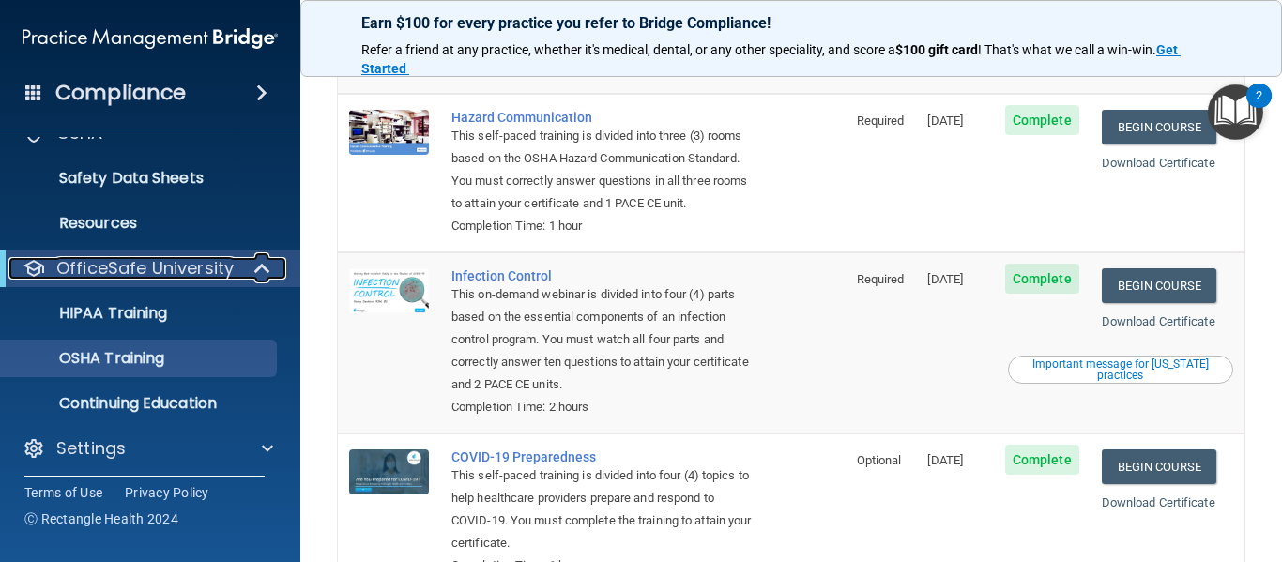
scroll to position [172, 0]
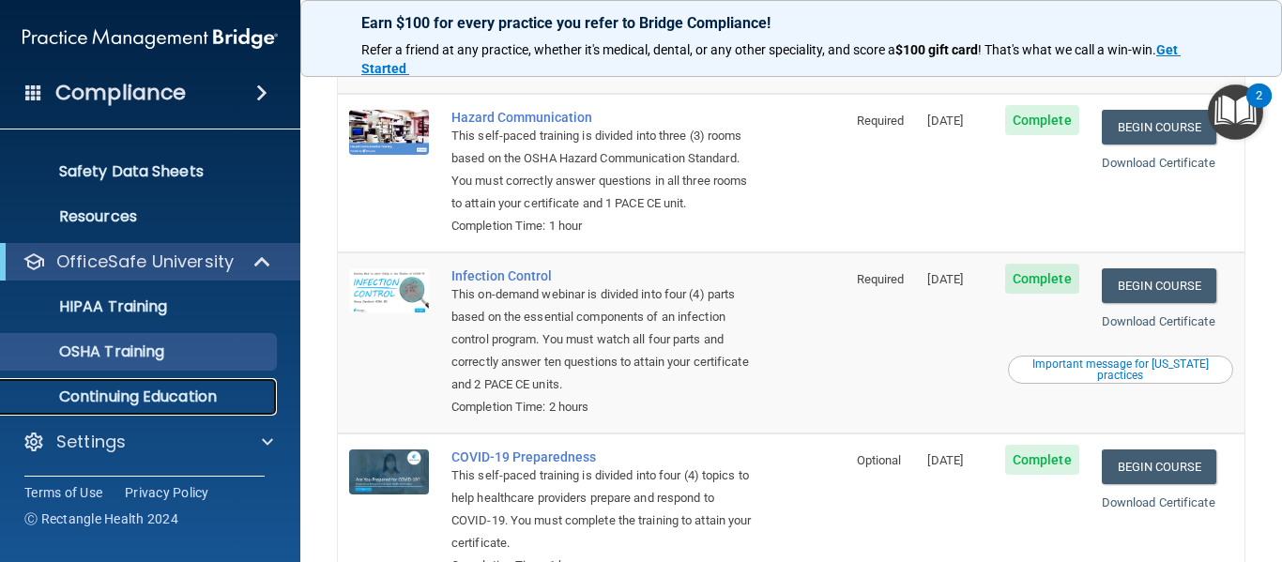
click at [247, 394] on p "Continuing Education" at bounding box center [140, 396] width 256 height 19
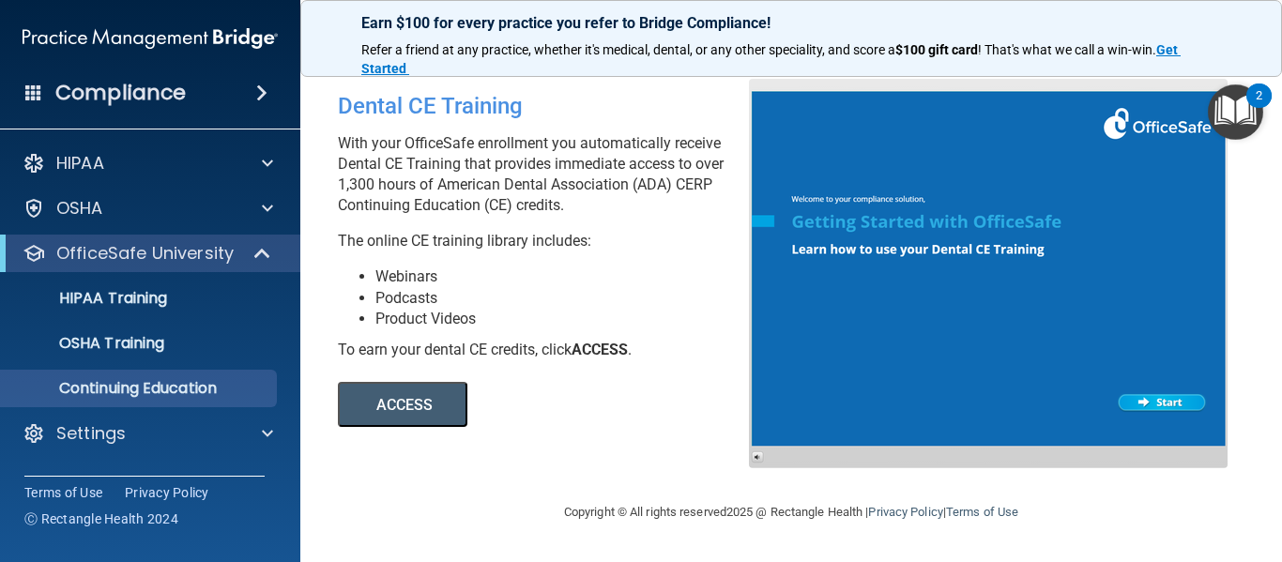
click at [414, 395] on button "ACCESS" at bounding box center [402, 404] width 129 height 45
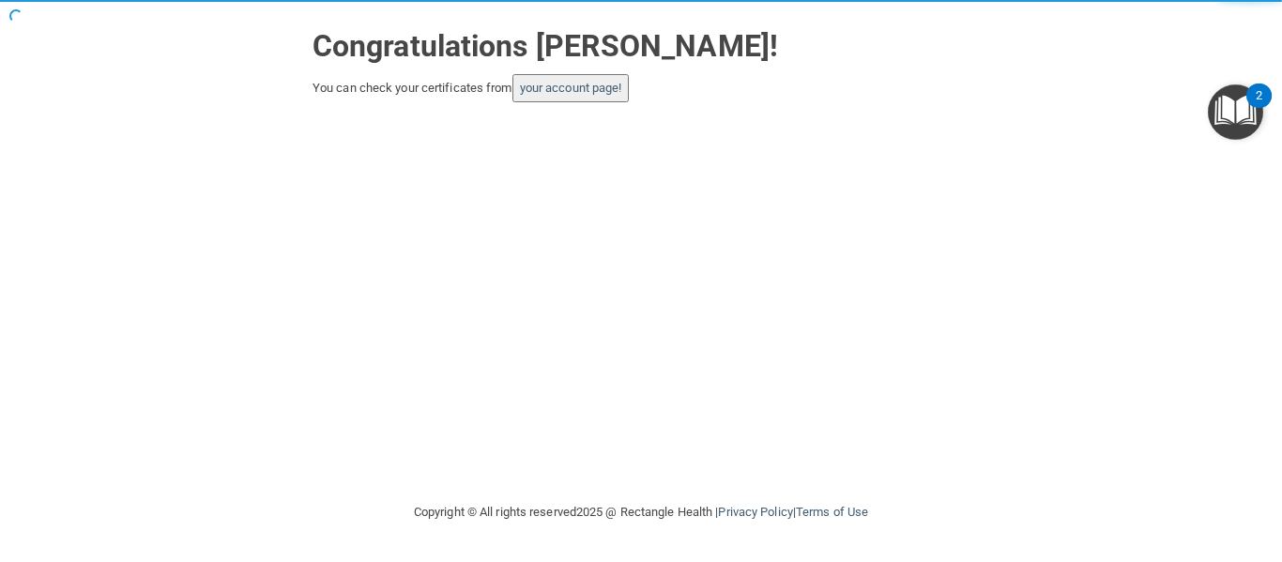
click at [609, 96] on button "your account page!" at bounding box center [570, 88] width 117 height 28
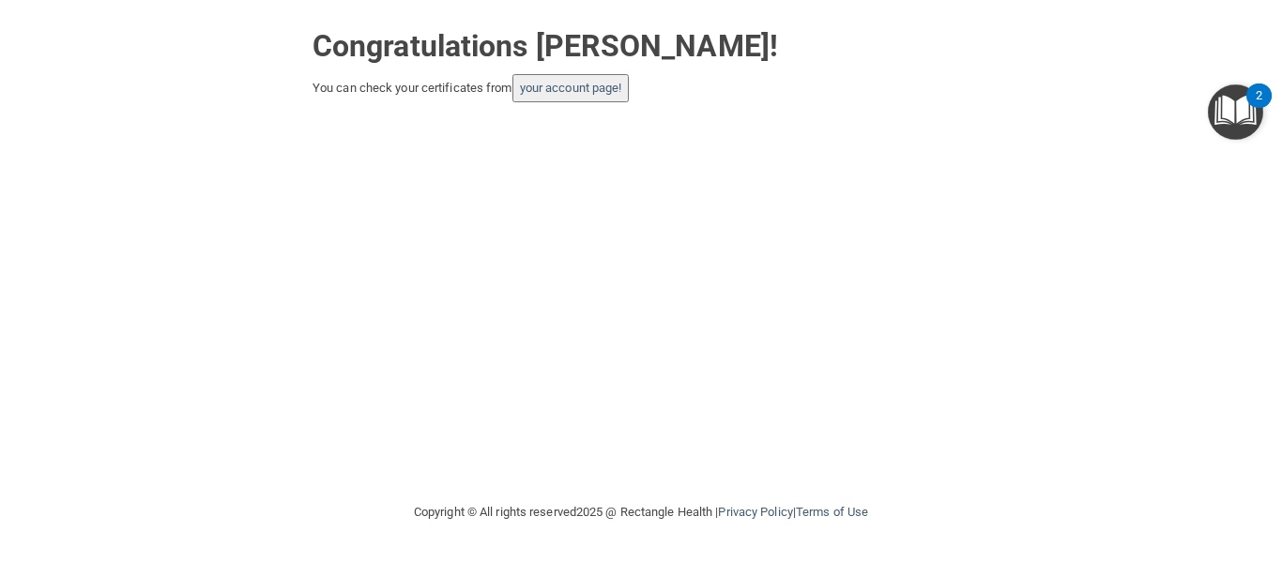
click at [609, 96] on button "your account page!" at bounding box center [570, 88] width 117 height 28
click at [608, 85] on link "your account page!" at bounding box center [571, 88] width 102 height 14
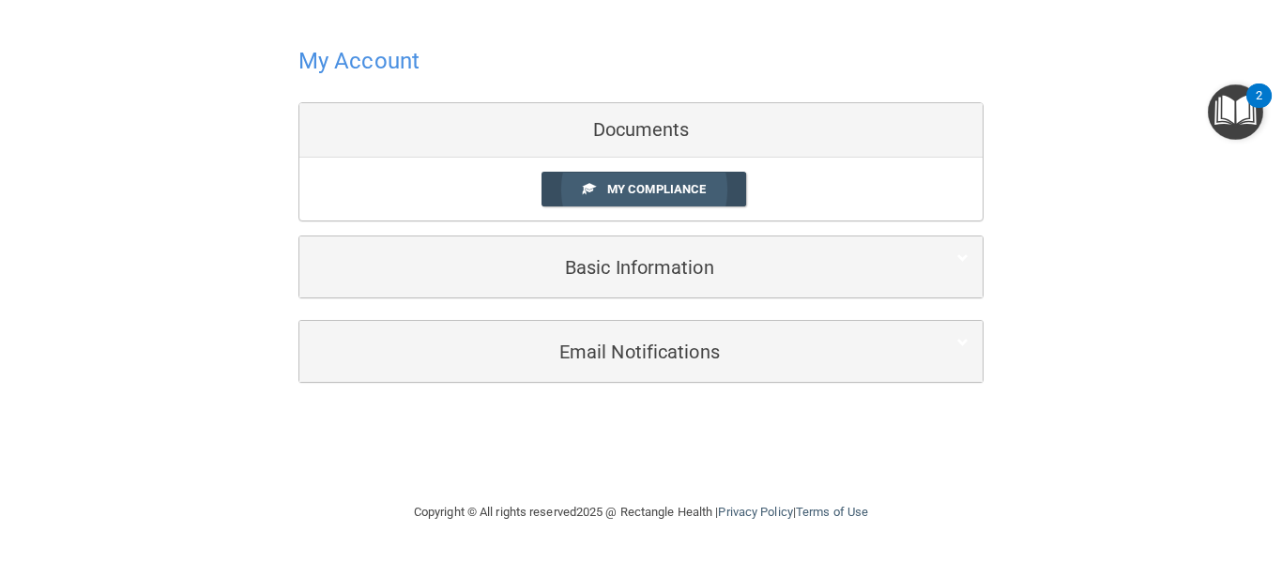
click at [690, 200] on link "My Compliance" at bounding box center [643, 189] width 205 height 35
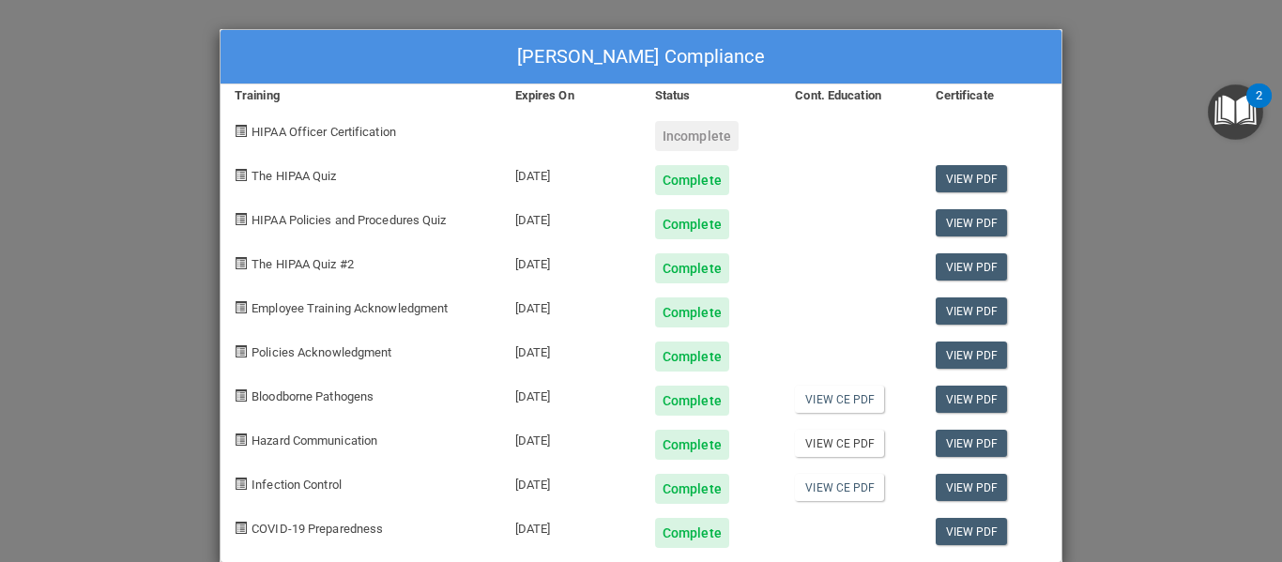
scroll to position [30, 0]
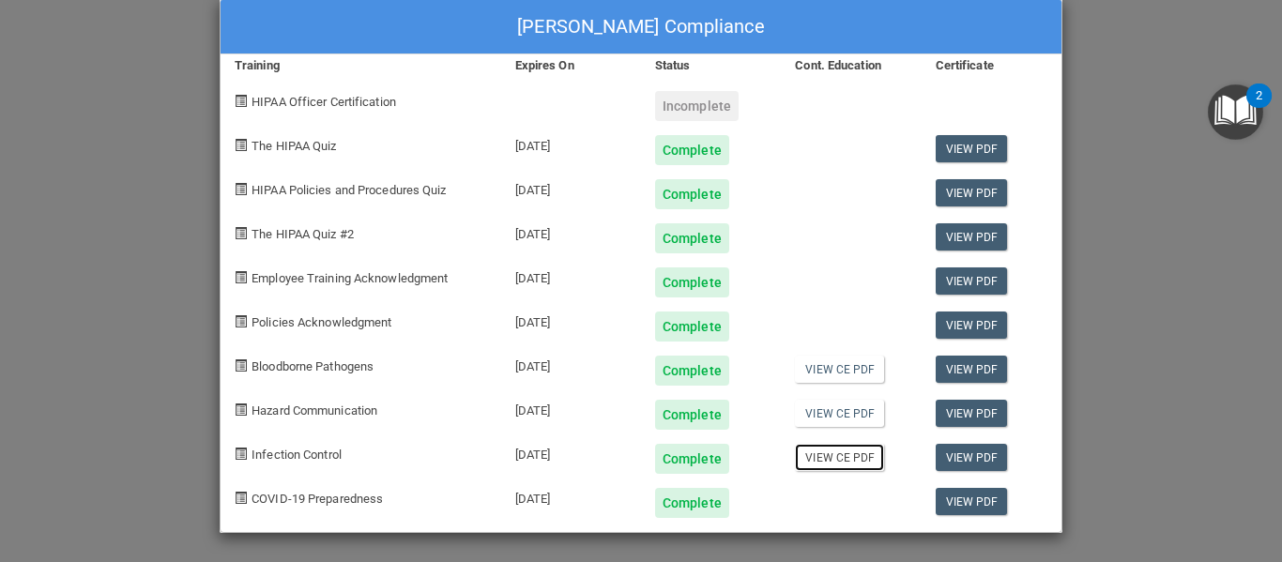
click at [832, 452] on link "View CE PDF" at bounding box center [839, 457] width 89 height 27
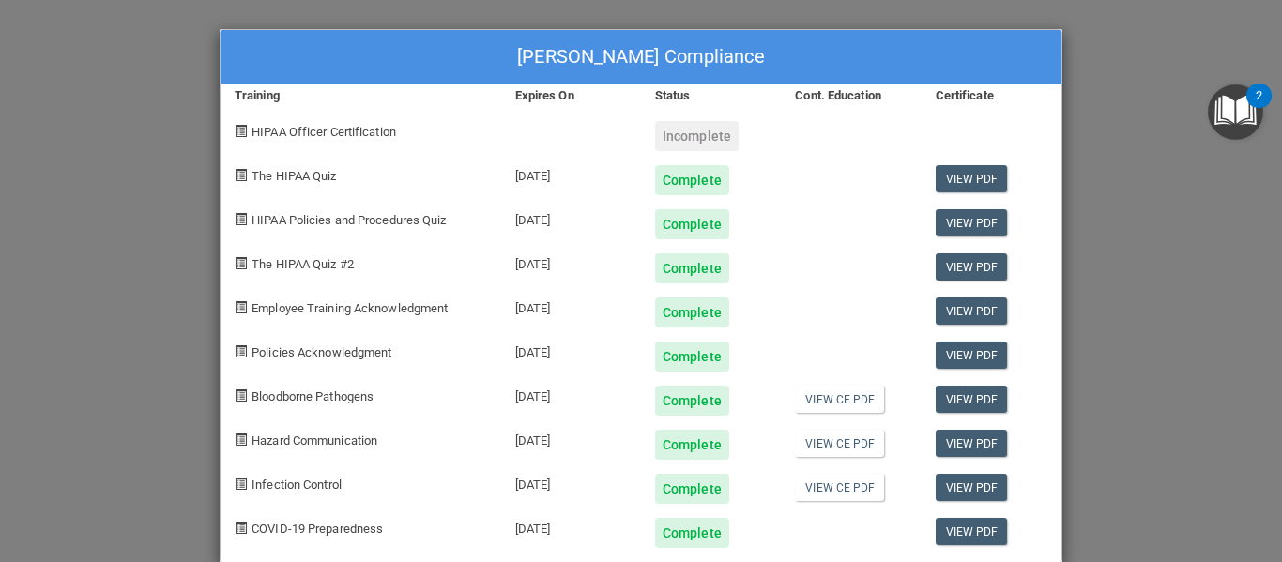
click at [1070, 153] on div "Maria Zarraga's Compliance Training Expires On Status Cont. Education Certifica…" at bounding box center [641, 281] width 1282 height 562
